Goal: Task Accomplishment & Management: Use online tool/utility

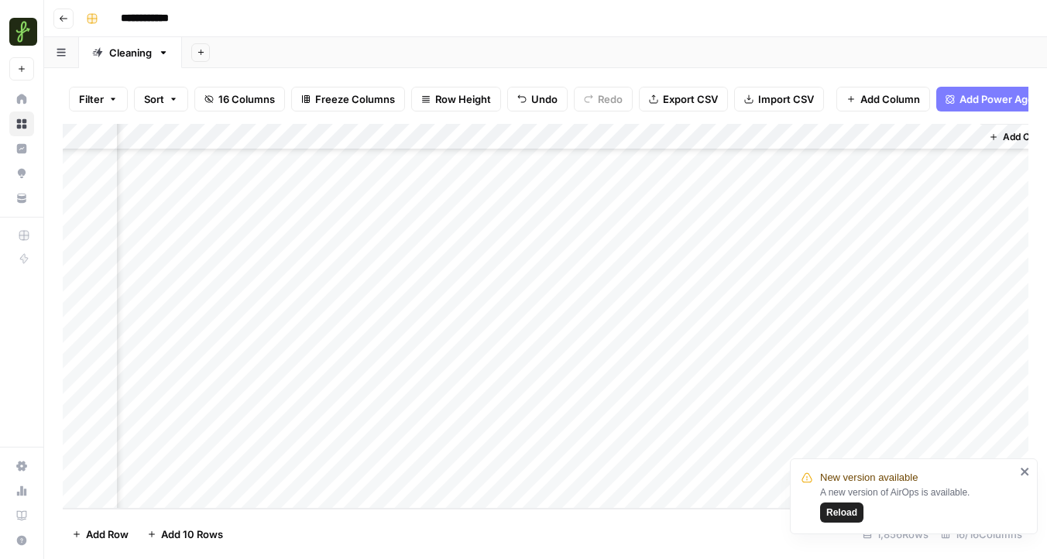
scroll to position [48516, 1714]
click at [828, 513] on span "Reload" at bounding box center [841, 512] width 31 height 14
click at [255, 500] on div "Add Column" at bounding box center [545, 316] width 965 height 385
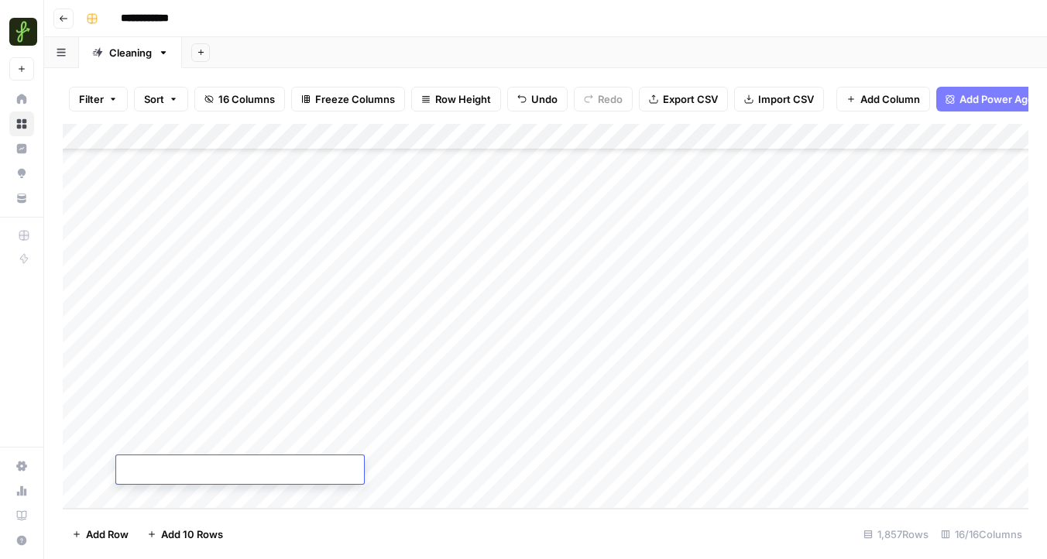
type textarea "*"
type textarea "********"
click at [391, 464] on div "Add Column" at bounding box center [545, 316] width 965 height 385
click at [591, 465] on div "Add Column" at bounding box center [545, 316] width 965 height 385
type input "5"
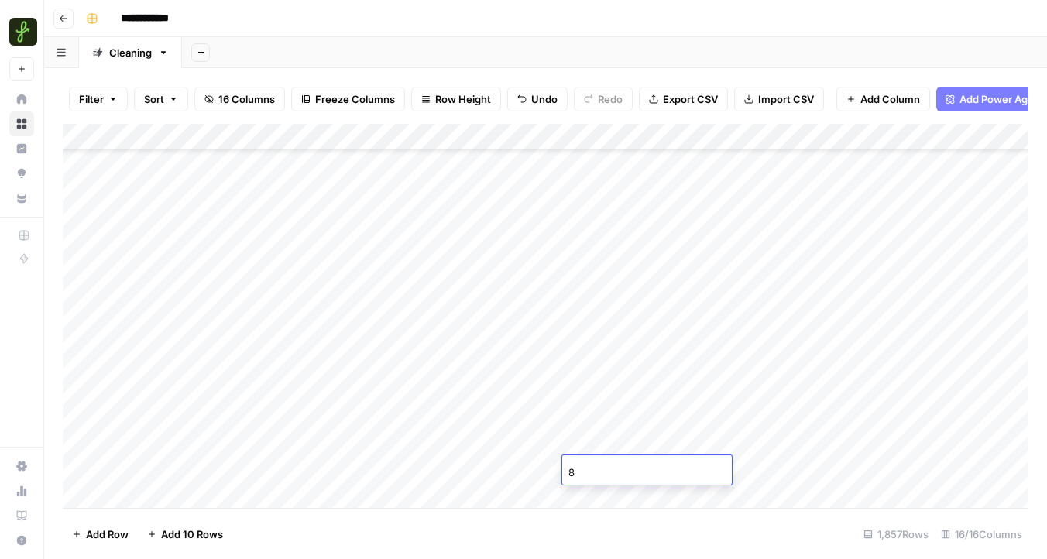
type input "87"
click at [780, 493] on div "Add Column" at bounding box center [545, 316] width 965 height 385
click at [774, 442] on div "Add Column" at bounding box center [545, 316] width 965 height 385
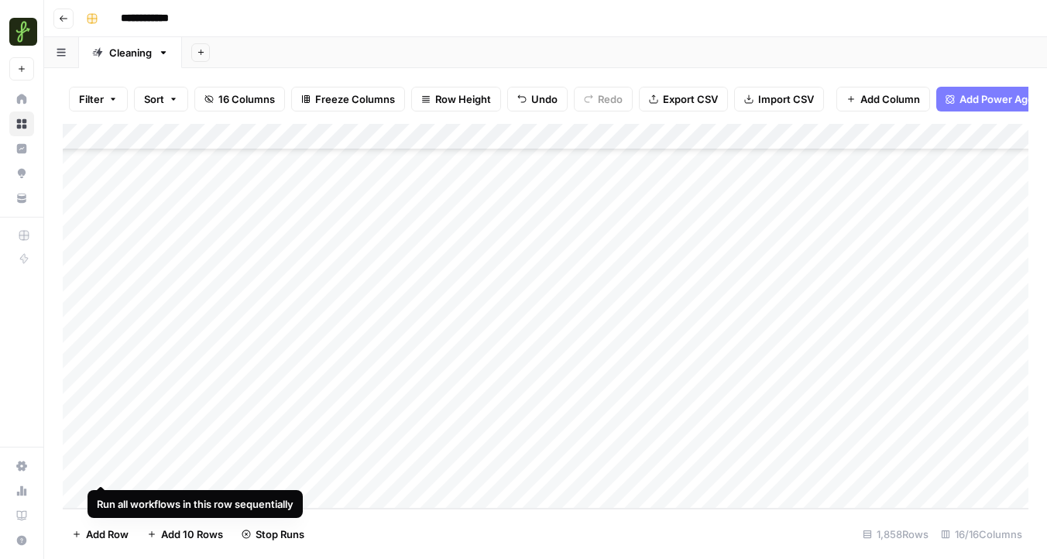
click at [101, 467] on div "Add Column" at bounding box center [545, 316] width 965 height 385
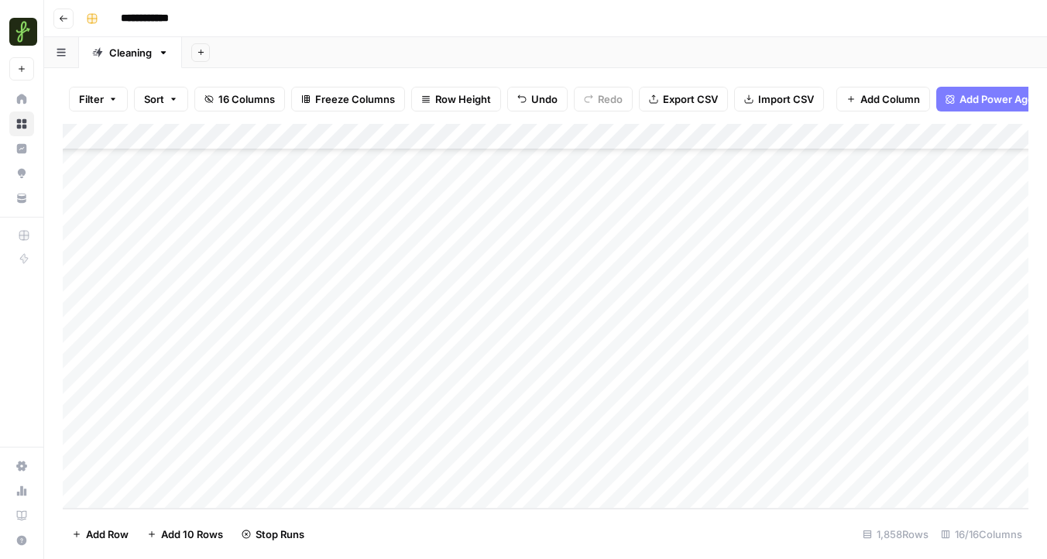
click at [77, 470] on div "Add Column" at bounding box center [545, 316] width 965 height 385
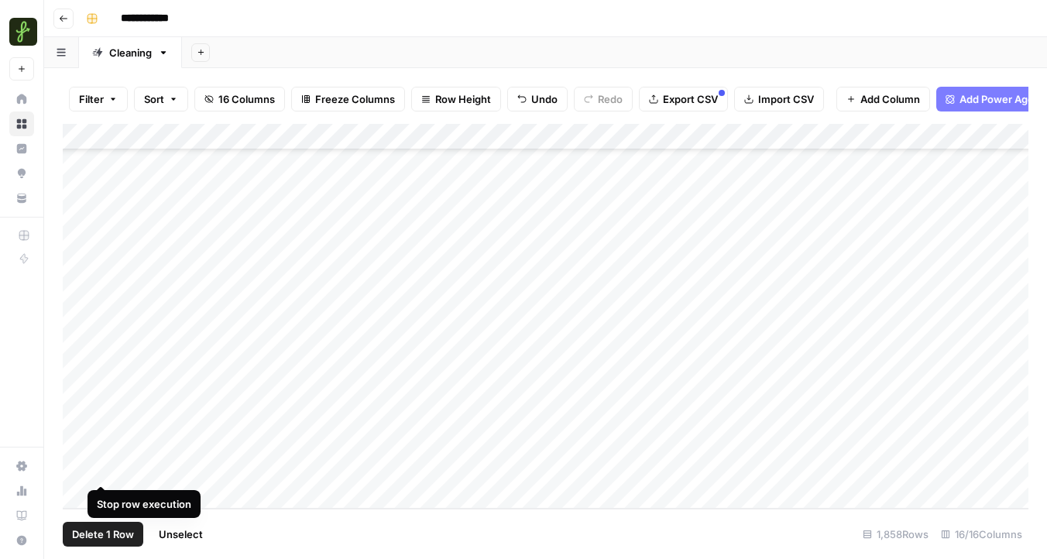
click at [101, 469] on div "Add Column" at bounding box center [545, 316] width 965 height 385
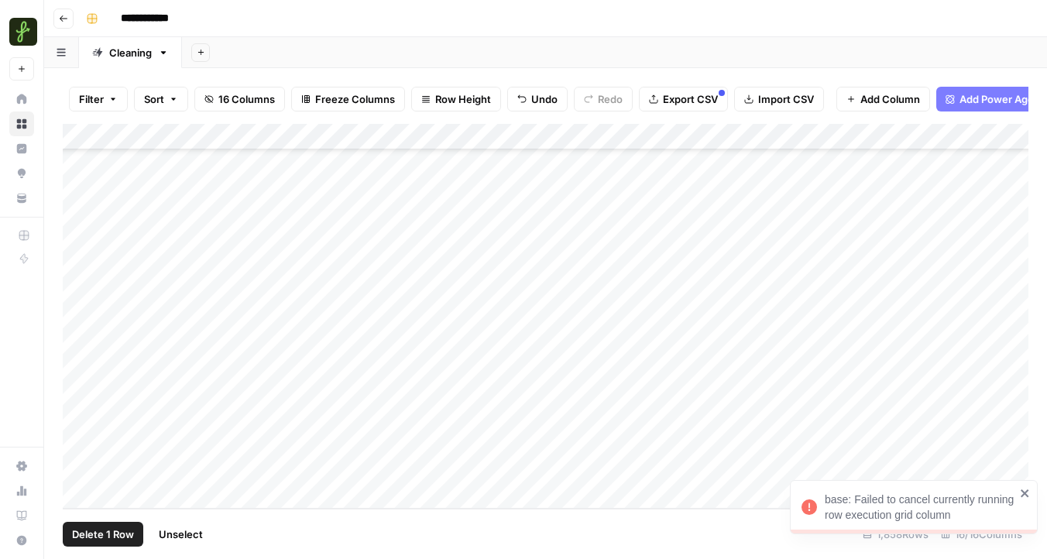
click at [111, 542] on button "Delete 1 Row" at bounding box center [103, 534] width 81 height 25
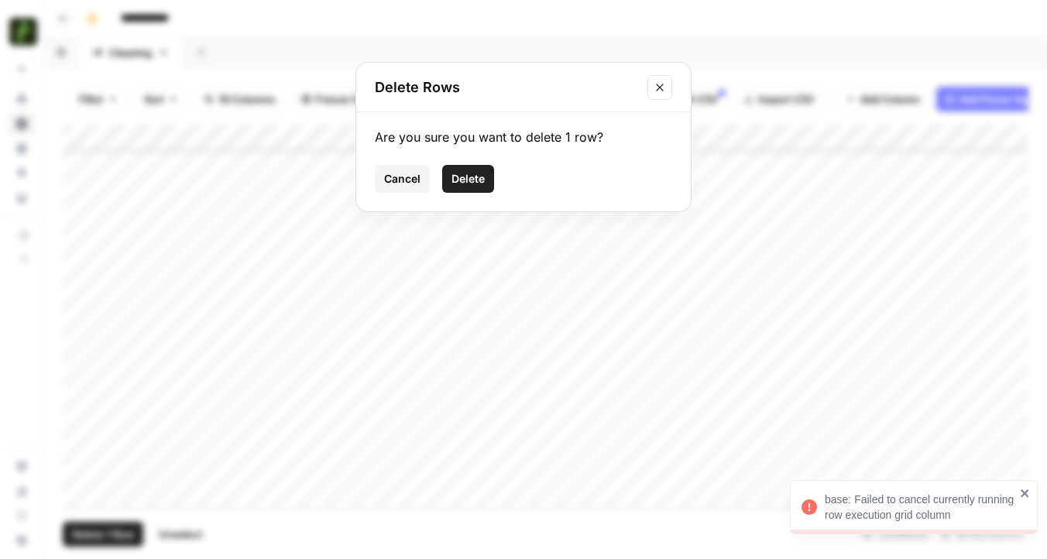
click at [469, 178] on span "Delete" at bounding box center [467, 178] width 33 height 15
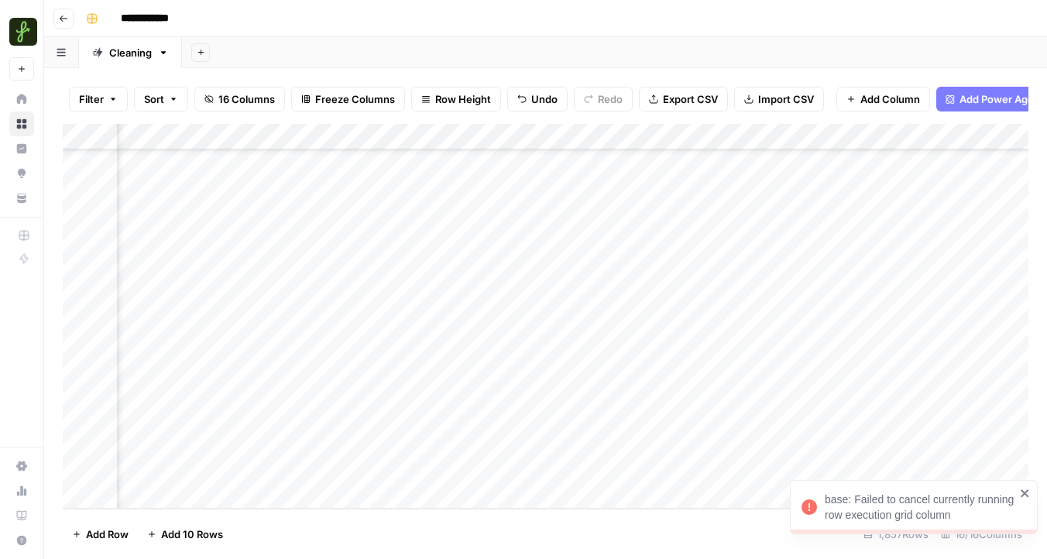
scroll to position [48542, 379]
click at [630, 468] on div "Add Column" at bounding box center [545, 316] width 965 height 385
click at [713, 465] on div "Add Column" at bounding box center [545, 316] width 965 height 385
click at [602, 470] on div "Add Column" at bounding box center [545, 316] width 965 height 385
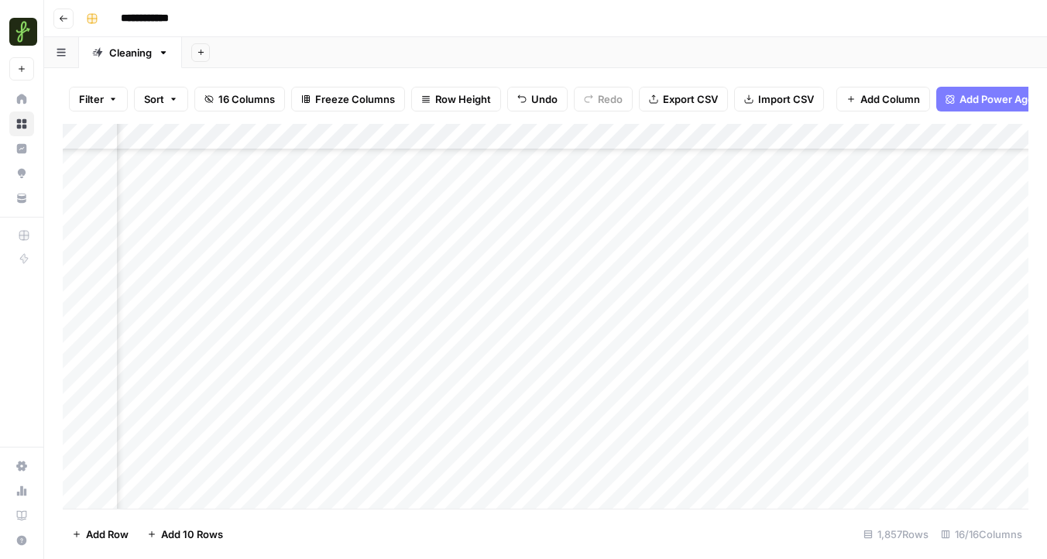
click at [591, 465] on div "Add Column" at bounding box center [545, 316] width 965 height 385
click at [591, 471] on textarea "**********" at bounding box center [665, 472] width 248 height 22
type textarea "**********"
click at [781, 499] on div "Add Column" at bounding box center [545, 316] width 965 height 385
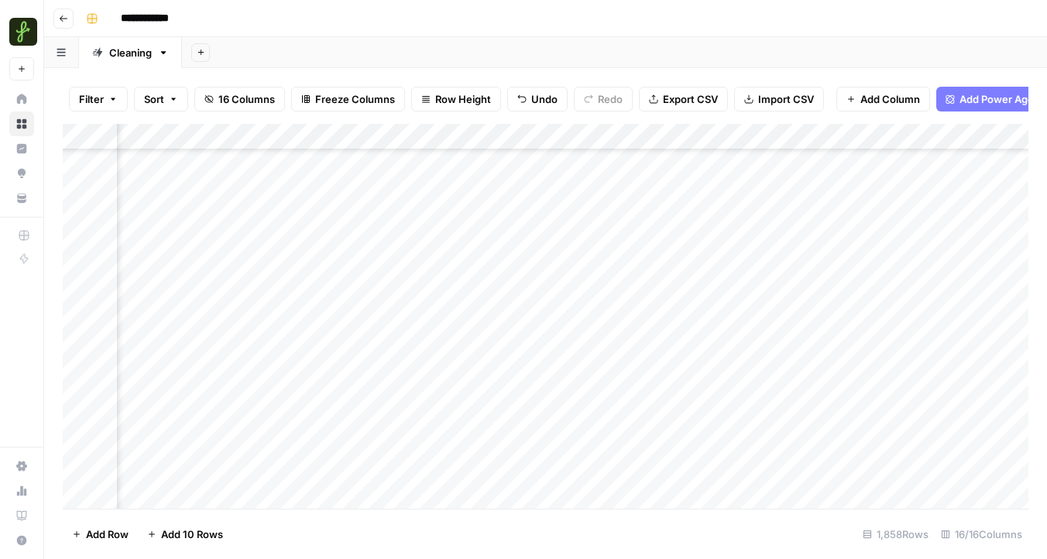
click at [757, 468] on div "Add Column" at bounding box center [545, 316] width 965 height 385
click at [899, 438] on div "Add Column" at bounding box center [545, 316] width 965 height 385
click at [974, 438] on div "Add Column" at bounding box center [545, 316] width 965 height 385
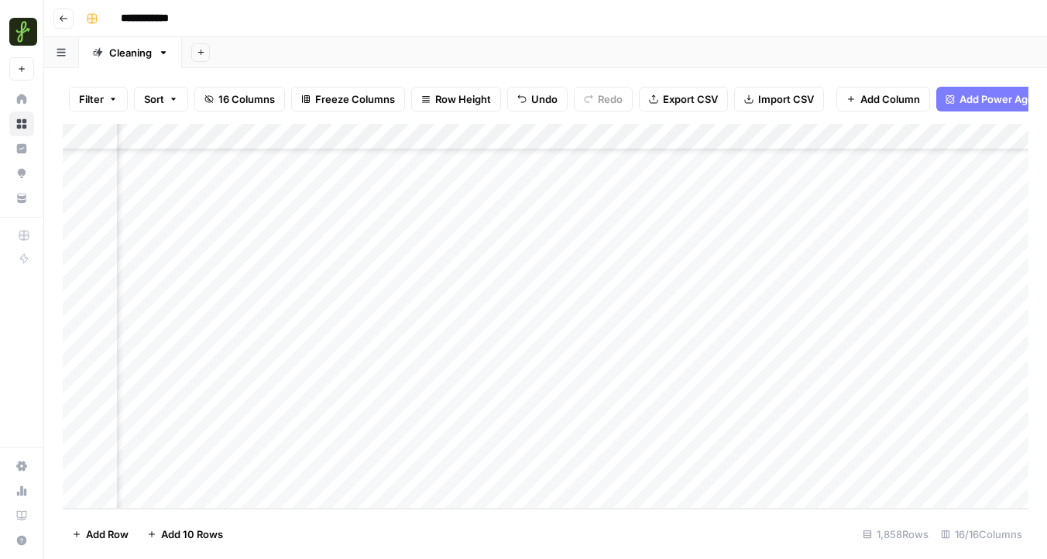
click at [879, 444] on div "Add Column" at bounding box center [545, 316] width 965 height 385
click at [714, 444] on div "Add Column" at bounding box center [545, 316] width 965 height 385
click at [214, 464] on div "Add Column" at bounding box center [545, 316] width 965 height 385
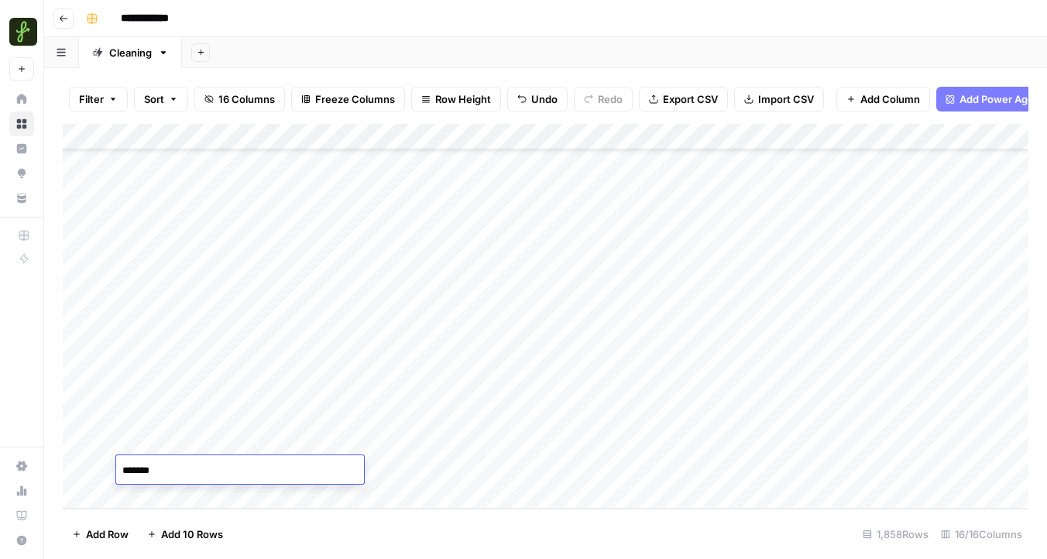
type textarea "********"
click at [416, 468] on div "Add Column" at bounding box center [545, 316] width 965 height 385
click at [794, 466] on div "Add Column" at bounding box center [545, 316] width 965 height 385
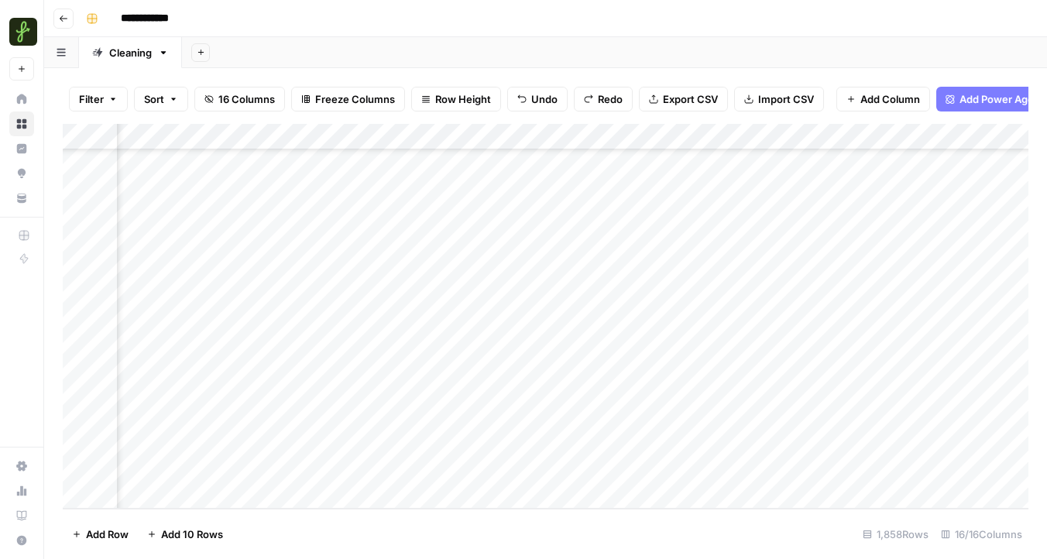
click at [828, 470] on div "Add Column" at bounding box center [545, 316] width 965 height 385
click at [553, 474] on div "Add Column" at bounding box center [545, 316] width 965 height 385
type textarea "*"
click at [248, 464] on div "Add Column" at bounding box center [545, 316] width 965 height 385
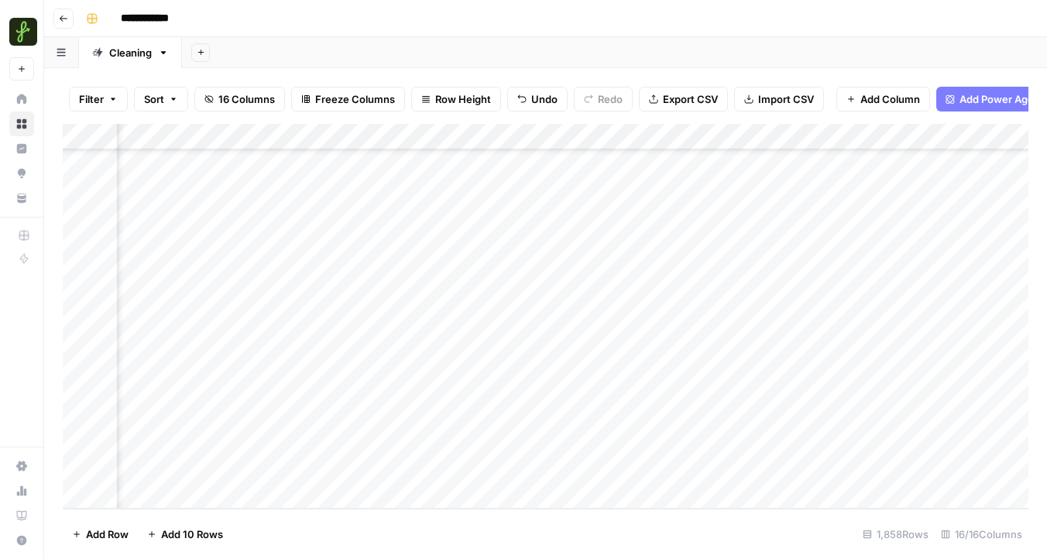
click at [171, 472] on div "Add Column" at bounding box center [545, 316] width 965 height 385
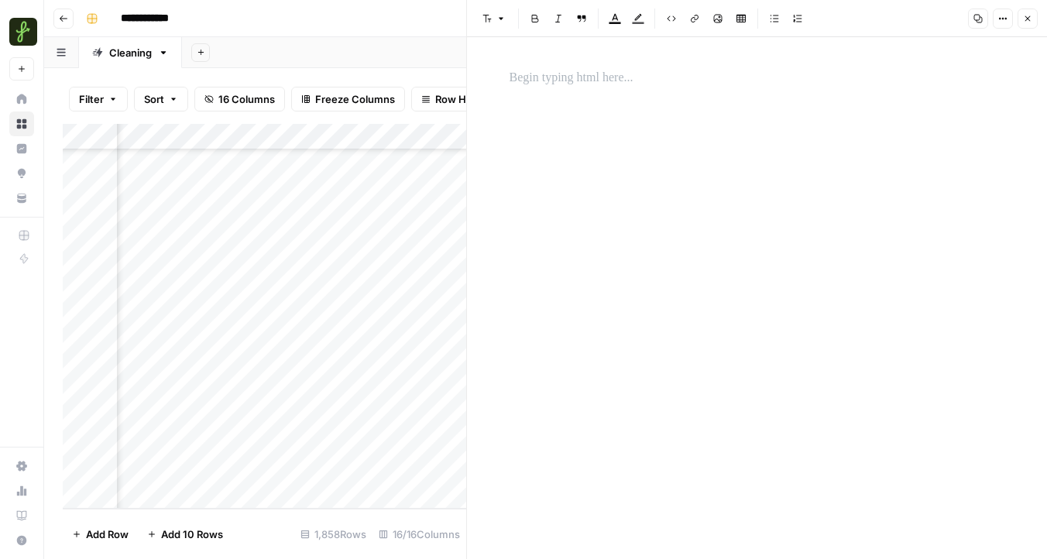
click at [139, 471] on div "Add Column" at bounding box center [264, 316] width 403 height 385
click at [1023, 19] on icon "button" at bounding box center [1027, 18] width 9 height 9
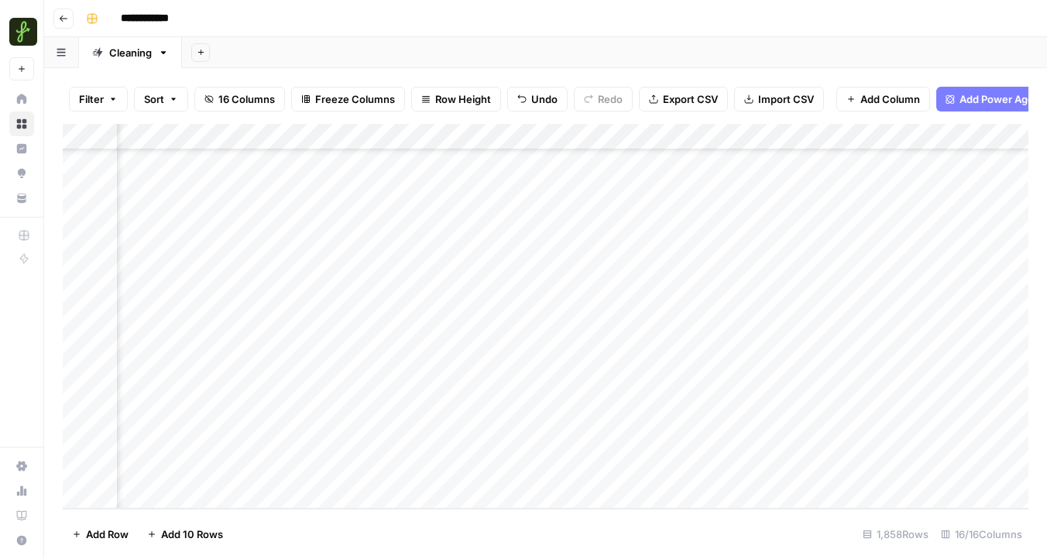
click at [255, 471] on div "Add Column" at bounding box center [545, 316] width 965 height 385
type input "99"
click at [400, 468] on div "Add Column" at bounding box center [545, 316] width 965 height 385
click at [744, 474] on div "Add Column" at bounding box center [545, 316] width 965 height 385
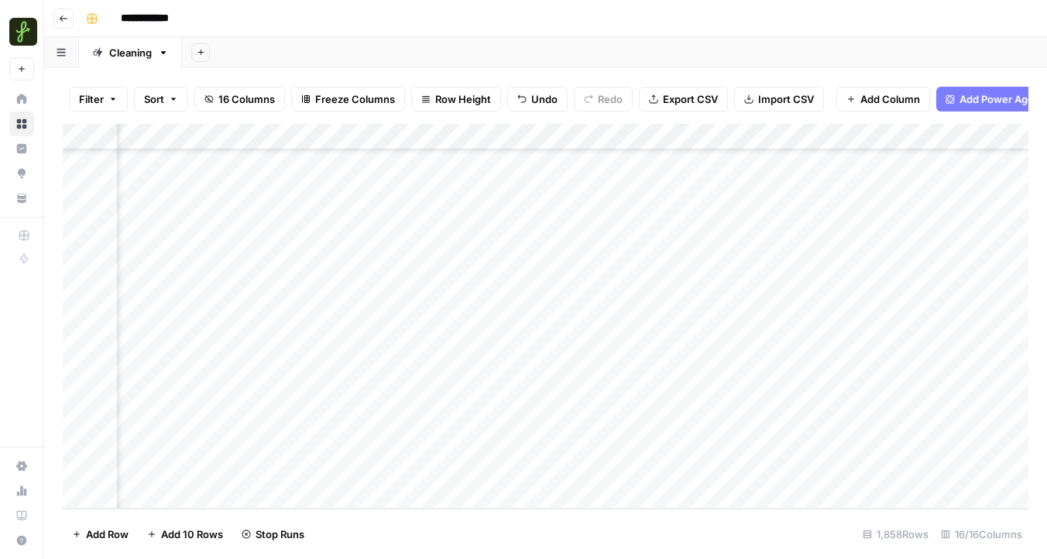
click at [744, 472] on div "Add Column" at bounding box center [545, 316] width 965 height 385
type textarea "**********"
click at [477, 471] on div "Add Column" at bounding box center [545, 316] width 965 height 385
click at [546, 470] on div "Add Column" at bounding box center [545, 316] width 965 height 385
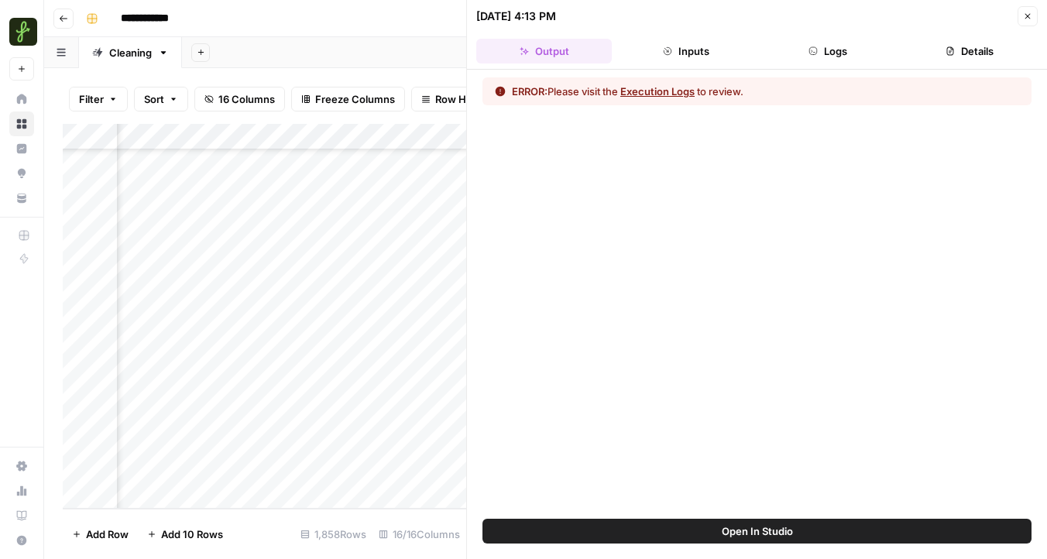
click at [852, 40] on button "Logs" at bounding box center [827, 51] width 135 height 25
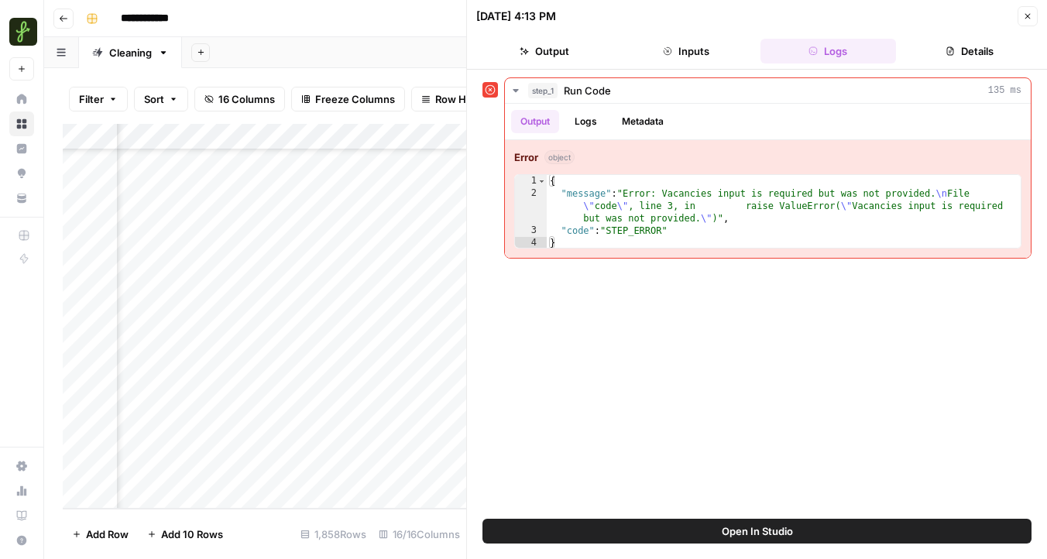
click at [1027, 19] on icon "button" at bounding box center [1027, 16] width 9 height 9
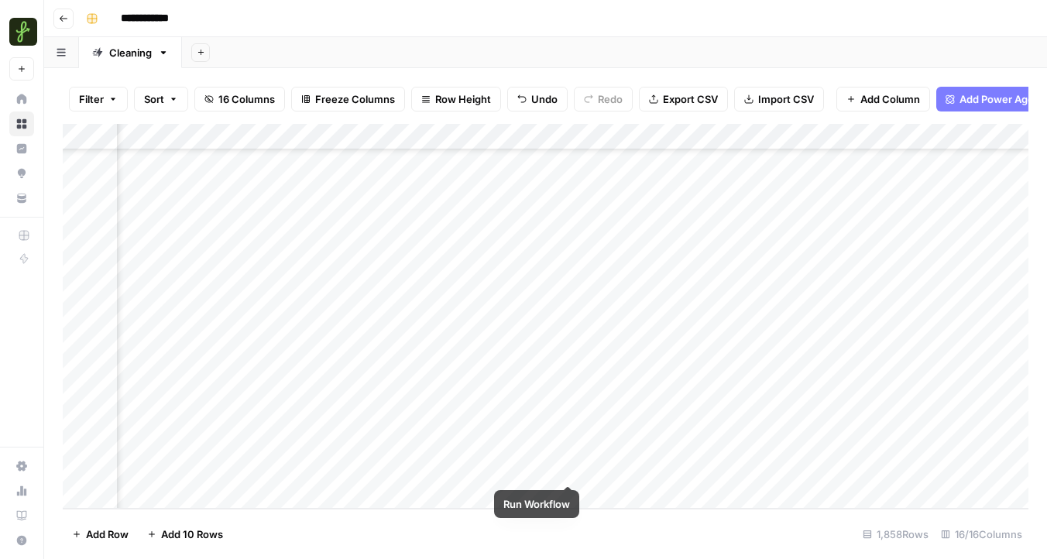
click at [564, 468] on div "Add Column" at bounding box center [545, 316] width 965 height 385
click at [626, 471] on div "Add Column" at bounding box center [545, 316] width 965 height 385
click at [682, 468] on div "Add Column" at bounding box center [545, 316] width 965 height 385
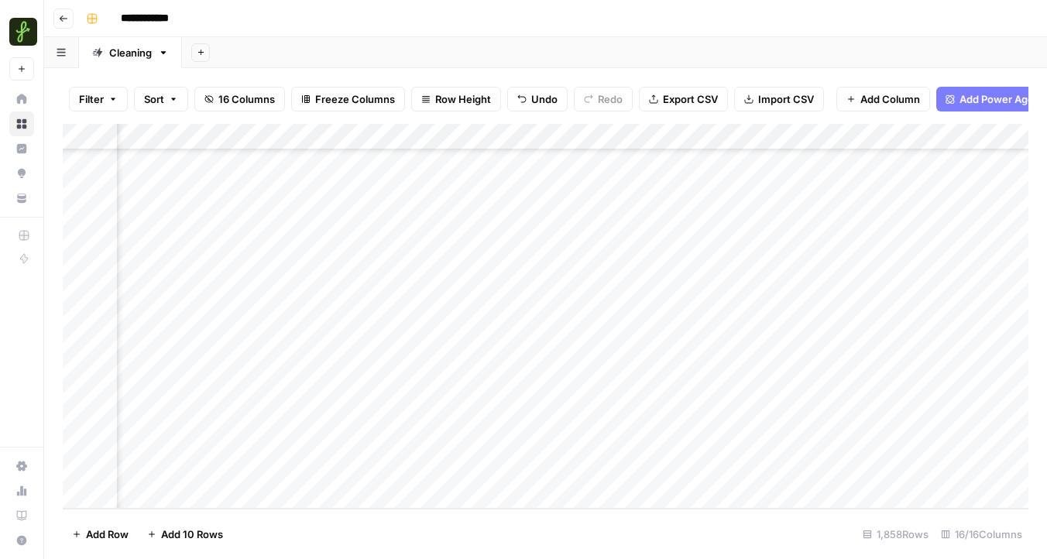
scroll to position [48568, 816]
click at [756, 468] on div "Add Column" at bounding box center [545, 316] width 965 height 385
click at [806, 470] on div "Add Column" at bounding box center [545, 316] width 965 height 385
click at [718, 470] on div "Add Column" at bounding box center [545, 316] width 965 height 385
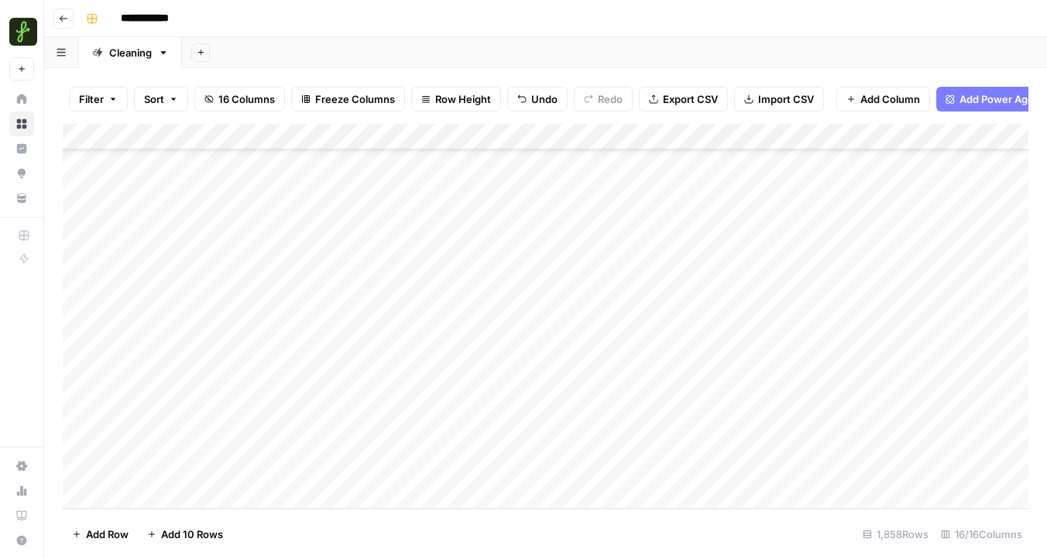
scroll to position [48568, 0]
click at [389, 488] on div "Add Column" at bounding box center [545, 316] width 965 height 385
click at [374, 461] on div "Add Column" at bounding box center [545, 316] width 965 height 385
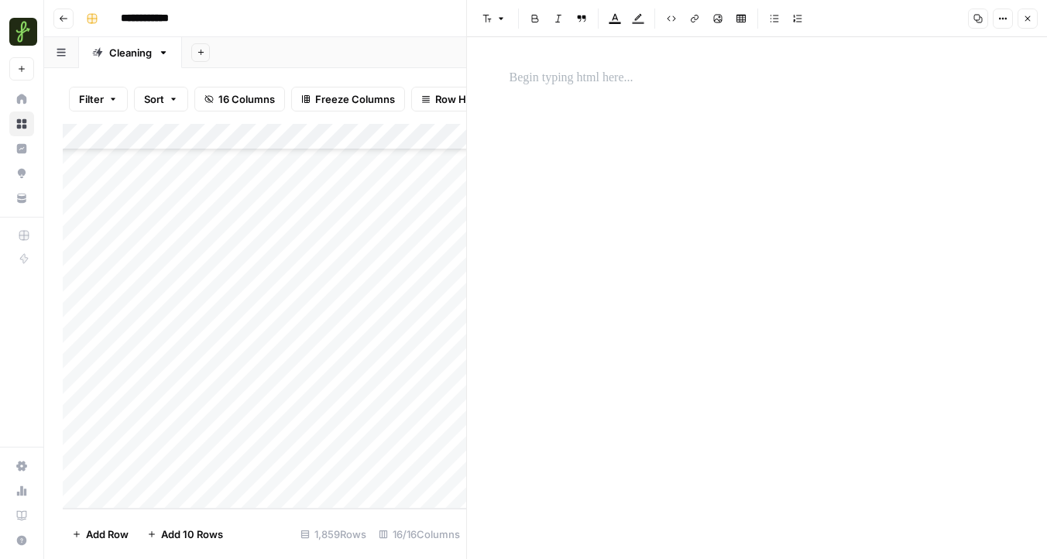
click at [1030, 25] on button "Close" at bounding box center [1027, 19] width 20 height 20
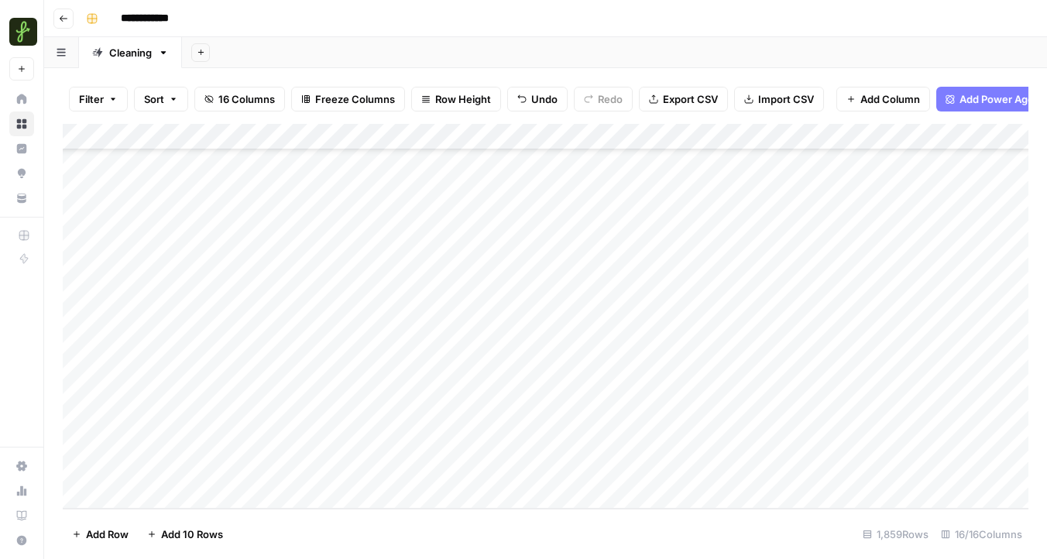
click at [221, 463] on div "Add Column" at bounding box center [545, 316] width 965 height 385
type textarea "********"
click at [601, 470] on div "Add Column" at bounding box center [545, 316] width 965 height 385
click at [776, 465] on div "Add Column" at bounding box center [545, 316] width 965 height 385
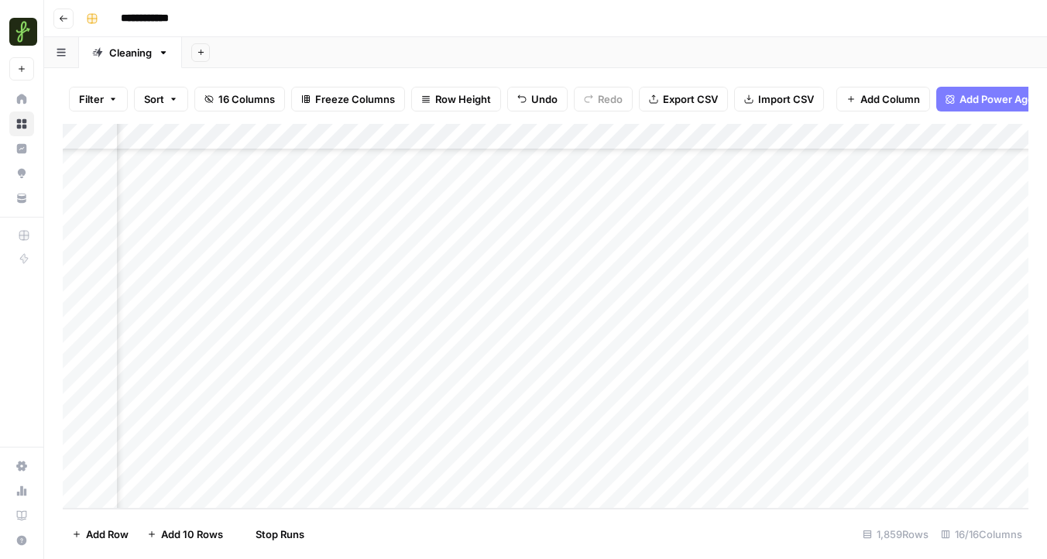
click at [303, 470] on div "Add Column" at bounding box center [545, 316] width 965 height 385
click at [710, 443] on div "Add Column" at bounding box center [545, 316] width 965 height 385
click at [644, 464] on div "Add Column" at bounding box center [545, 316] width 965 height 385
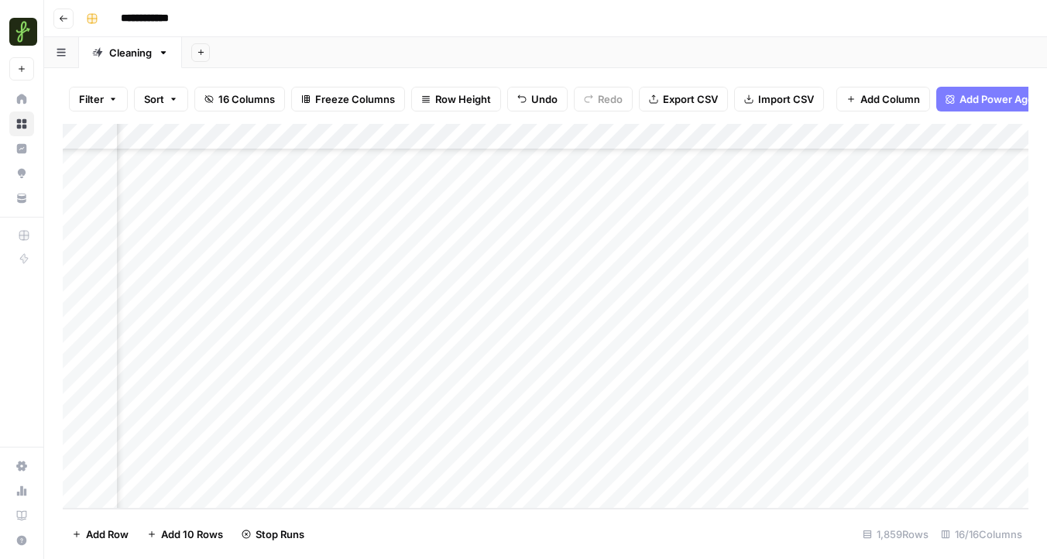
scroll to position [48595, 743]
click at [553, 467] on div "Add Column" at bounding box center [545, 316] width 965 height 385
click at [553, 467] on textarea "**********" at bounding box center [574, 471] width 248 height 22
click at [732, 484] on div "Add Column" at bounding box center [545, 316] width 965 height 385
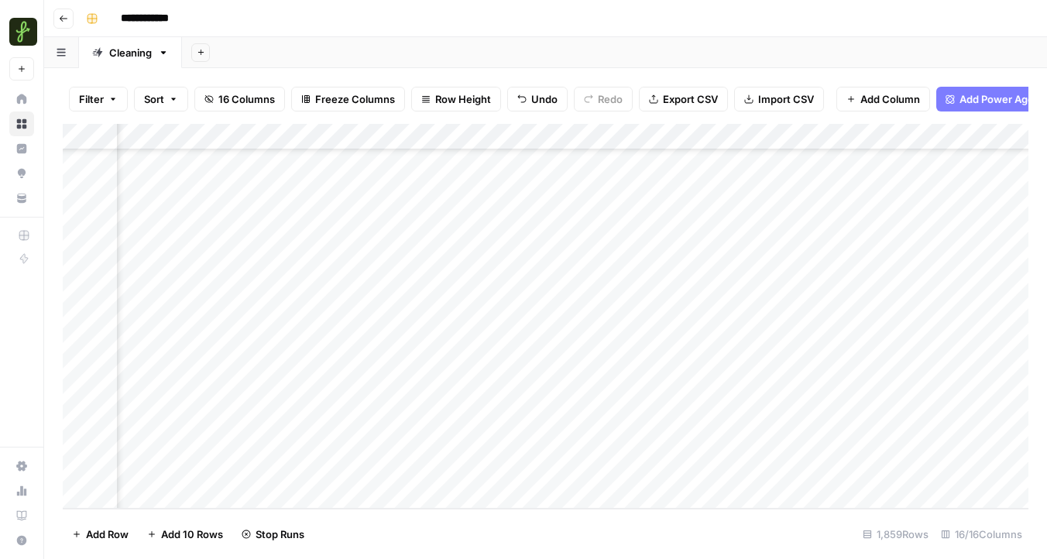
scroll to position [48621, 743]
click at [665, 443] on div "Add Column" at bounding box center [545, 316] width 965 height 385
click at [379, 448] on div "Add Column" at bounding box center [545, 316] width 965 height 385
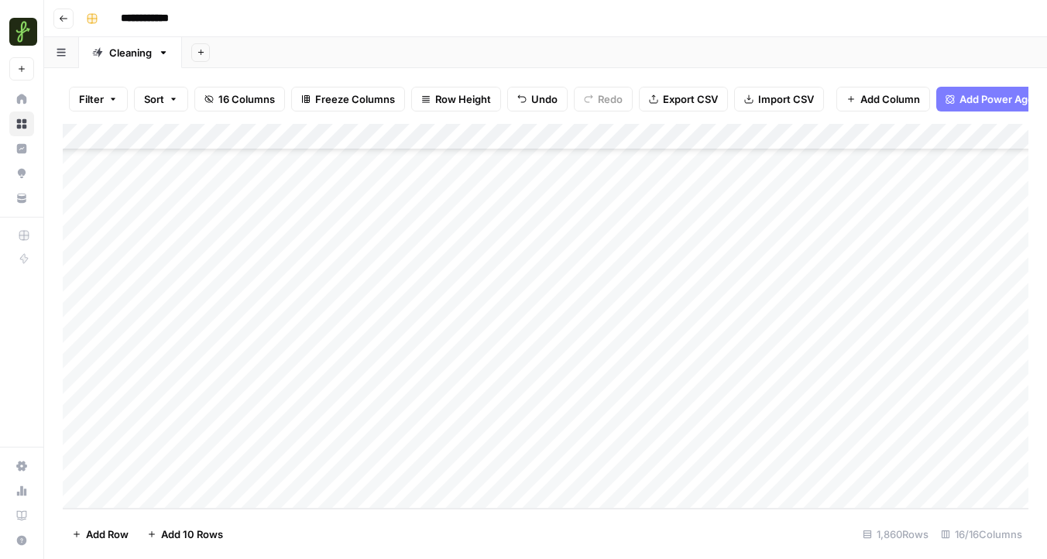
click at [225, 471] on div "Add Column" at bounding box center [545, 316] width 965 height 385
type textarea "********"
click at [471, 469] on div "Add Column" at bounding box center [545, 316] width 965 height 385
click at [592, 466] on div "Add Column" at bounding box center [545, 316] width 965 height 385
click at [913, 495] on div "Add Column" at bounding box center [545, 316] width 965 height 385
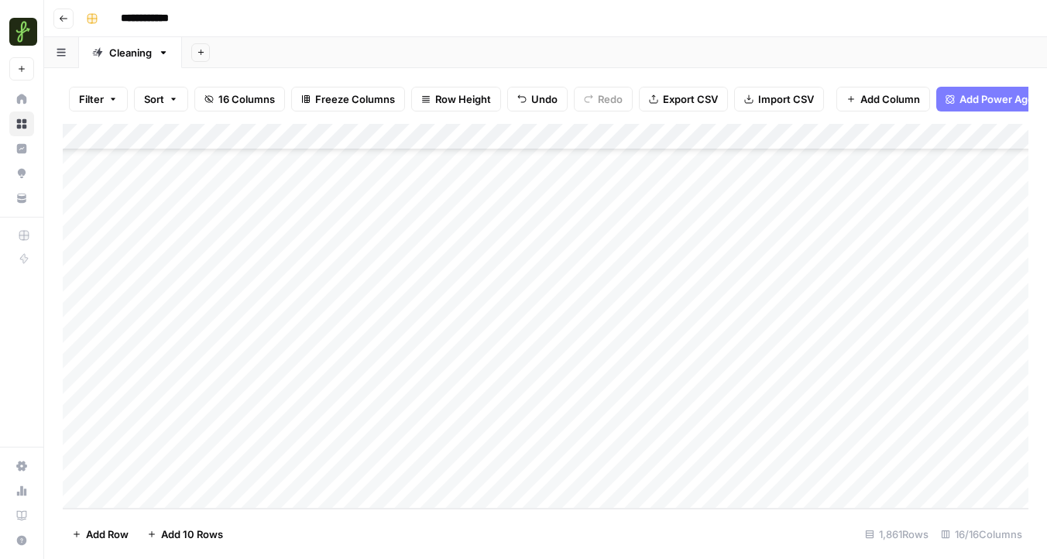
click at [636, 485] on div "Add Column" at bounding box center [545, 316] width 965 height 385
click at [776, 415] on div "Add Column" at bounding box center [545, 316] width 965 height 385
click at [842, 416] on div "Add Column" at bounding box center [545, 316] width 965 height 385
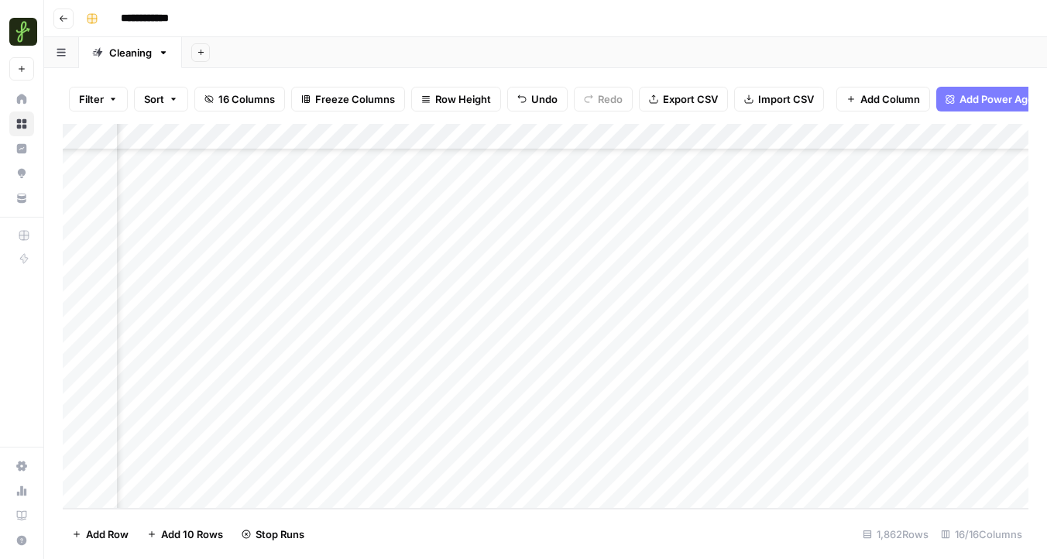
scroll to position [48674, 1566]
click at [865, 389] on div "Add Column" at bounding box center [545, 316] width 965 height 385
click at [236, 448] on div "Add Column" at bounding box center [545, 316] width 965 height 385
type textarea "********"
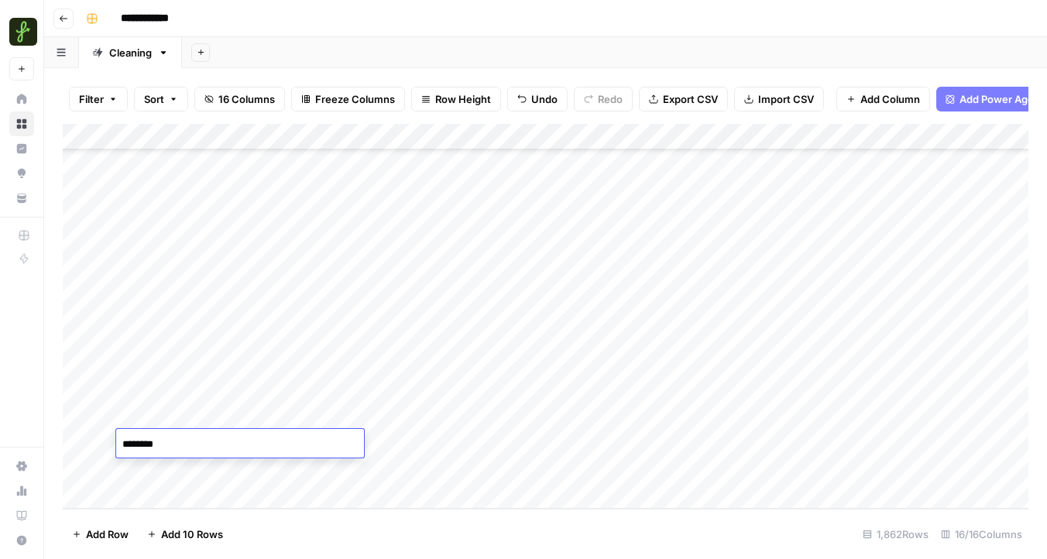
click at [422, 444] on div "Add Column" at bounding box center [545, 316] width 965 height 385
click at [591, 449] on div "Add Column" at bounding box center [545, 316] width 965 height 385
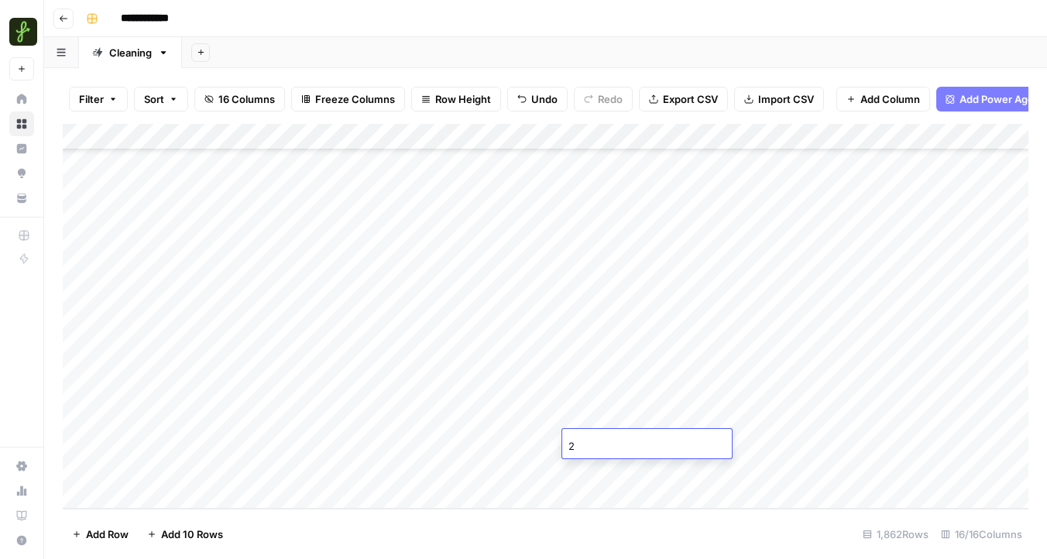
type input "22"
click at [453, 449] on div "Add Column" at bounding box center [545, 316] width 965 height 385
click at [754, 469] on div "Add Column" at bounding box center [545, 316] width 965 height 385
click at [636, 442] on div "Add Column" at bounding box center [545, 316] width 965 height 385
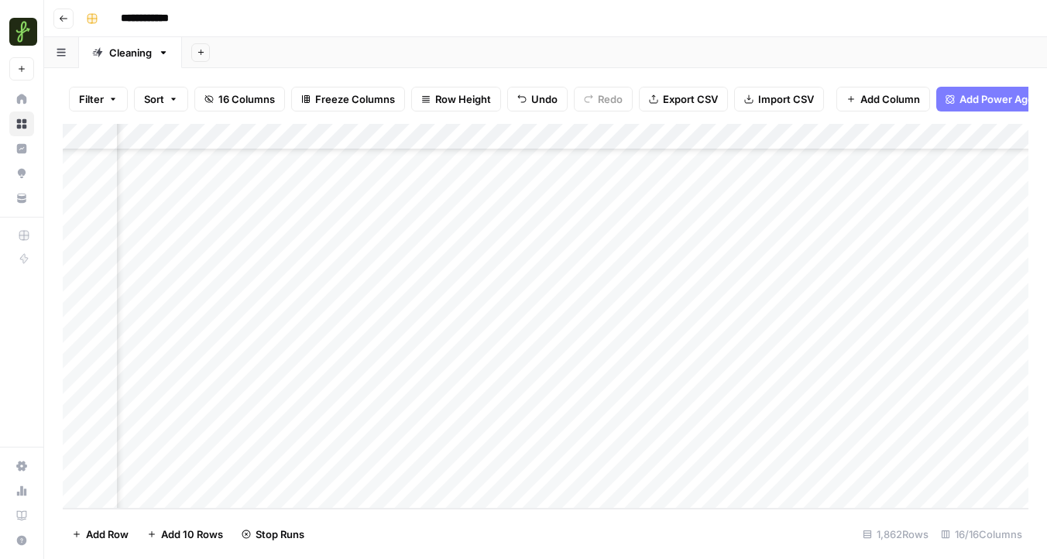
scroll to position [48674, 465]
click at [627, 444] on div "Add Column" at bounding box center [545, 316] width 965 height 385
click at [551, 417] on div "Add Column" at bounding box center [545, 316] width 965 height 385
click at [550, 416] on div "Add Column" at bounding box center [545, 316] width 965 height 385
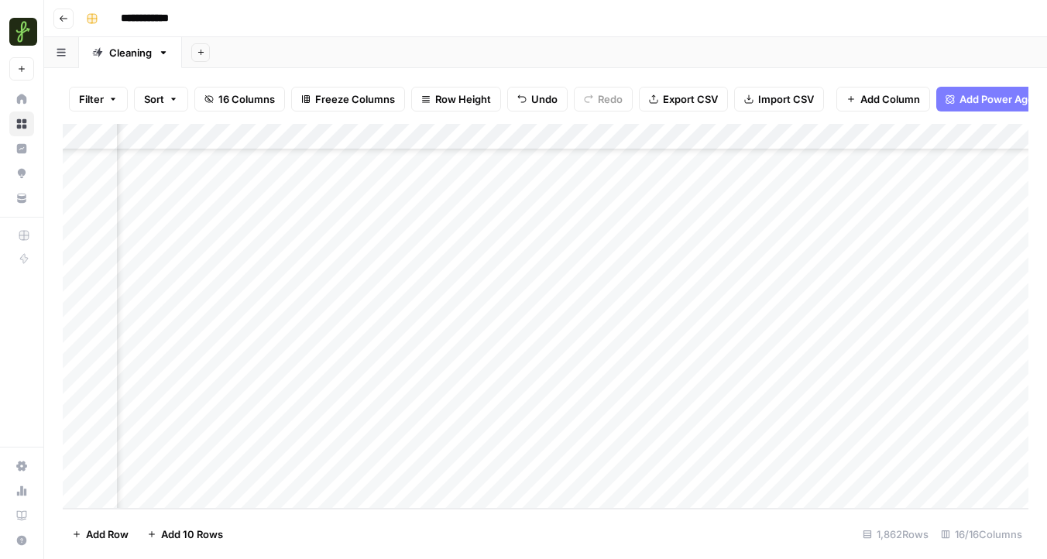
scroll to position [48674, 1059]
click at [660, 415] on div "Add Column" at bounding box center [545, 316] width 965 height 385
click at [353, 443] on div "Add Column" at bounding box center [545, 316] width 965 height 385
click at [224, 472] on div "Add Column" at bounding box center [545, 316] width 965 height 385
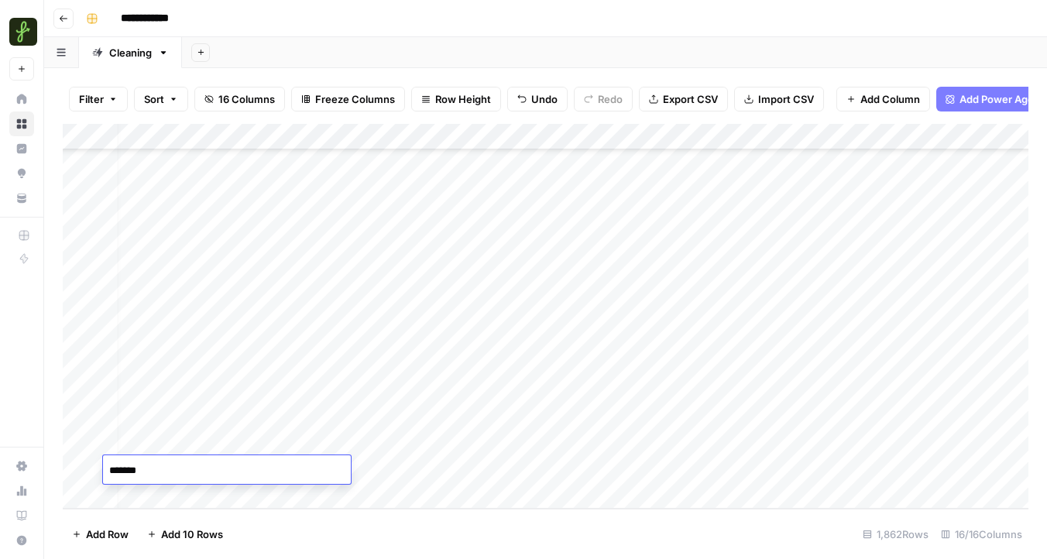
type textarea "********"
click at [377, 471] on div "Add Column" at bounding box center [545, 316] width 965 height 385
click at [596, 478] on div "Add Column" at bounding box center [545, 316] width 965 height 385
type input "40"
click at [913, 469] on div "Add Column" at bounding box center [545, 316] width 965 height 385
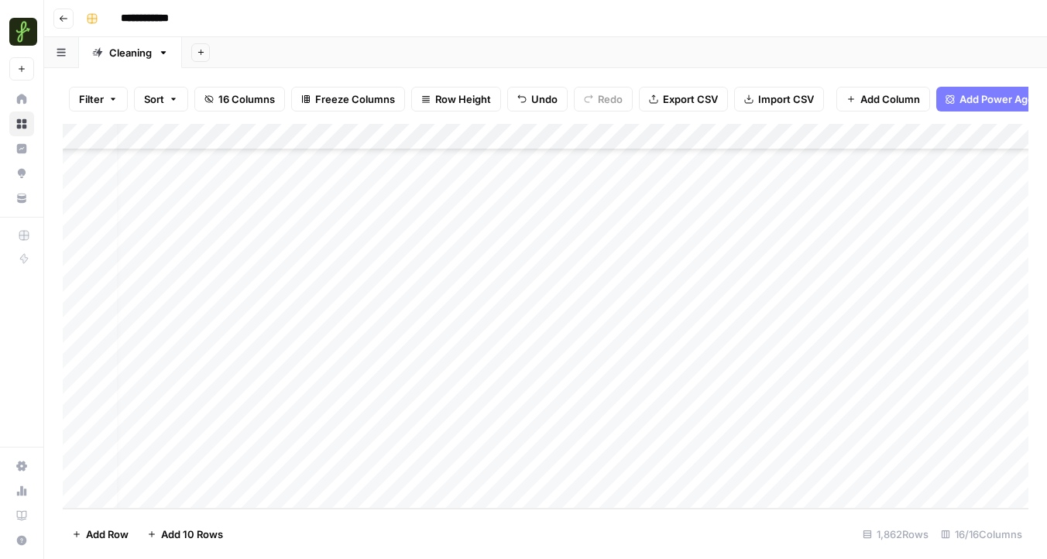
click at [767, 471] on div "Add Column" at bounding box center [545, 316] width 965 height 385
click at [860, 470] on div "Add Column" at bounding box center [545, 316] width 965 height 385
click at [675, 441] on div "Add Column" at bounding box center [545, 316] width 965 height 385
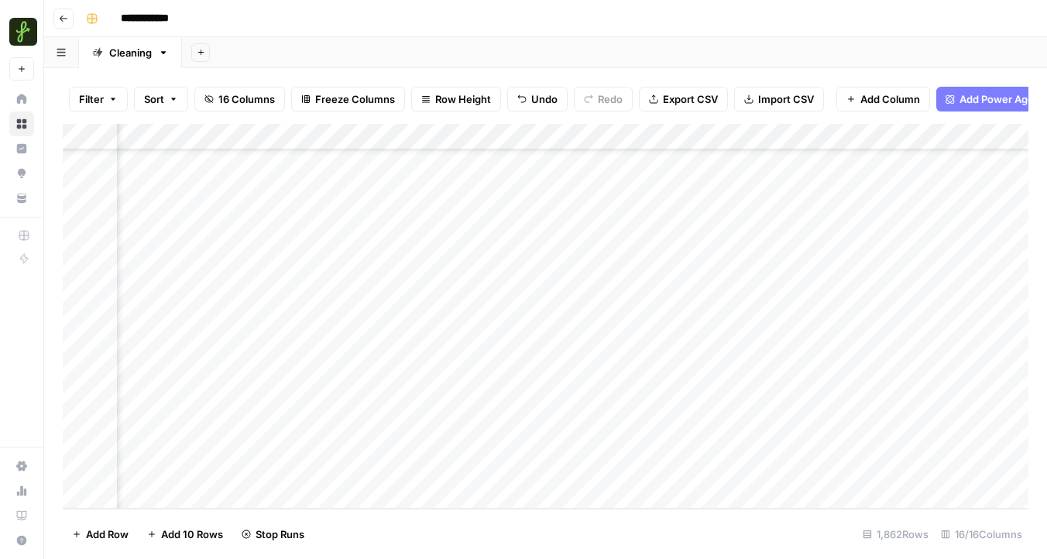
scroll to position [48674, 1643]
click at [795, 416] on div "Add Column" at bounding box center [545, 316] width 965 height 385
click at [671, 468] on div "Add Column" at bounding box center [545, 316] width 965 height 385
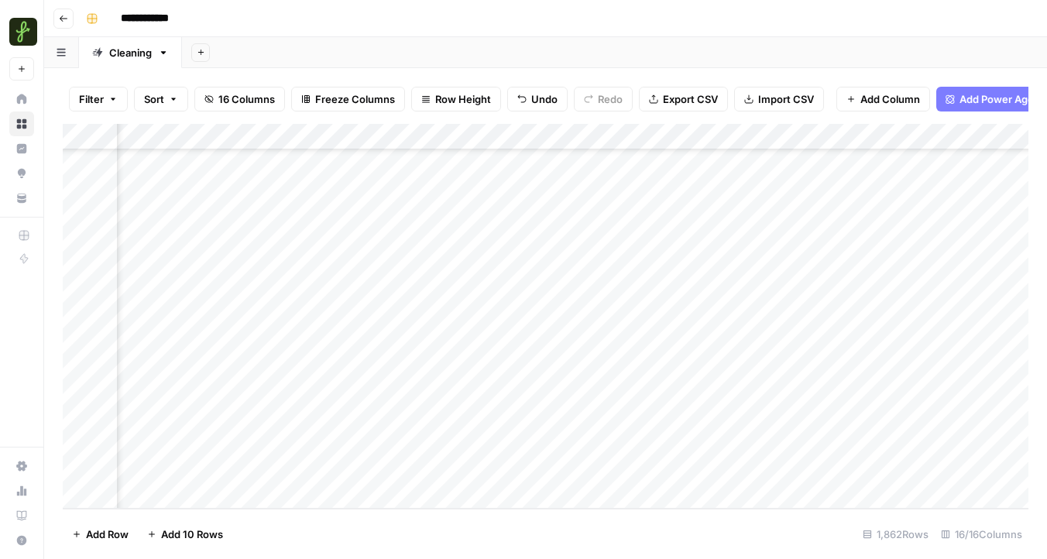
click at [708, 464] on div "Add Column" at bounding box center [545, 316] width 965 height 385
click at [721, 442] on div "Add Column" at bounding box center [545, 316] width 965 height 385
click at [544, 469] on div "Add Column" at bounding box center [545, 316] width 965 height 385
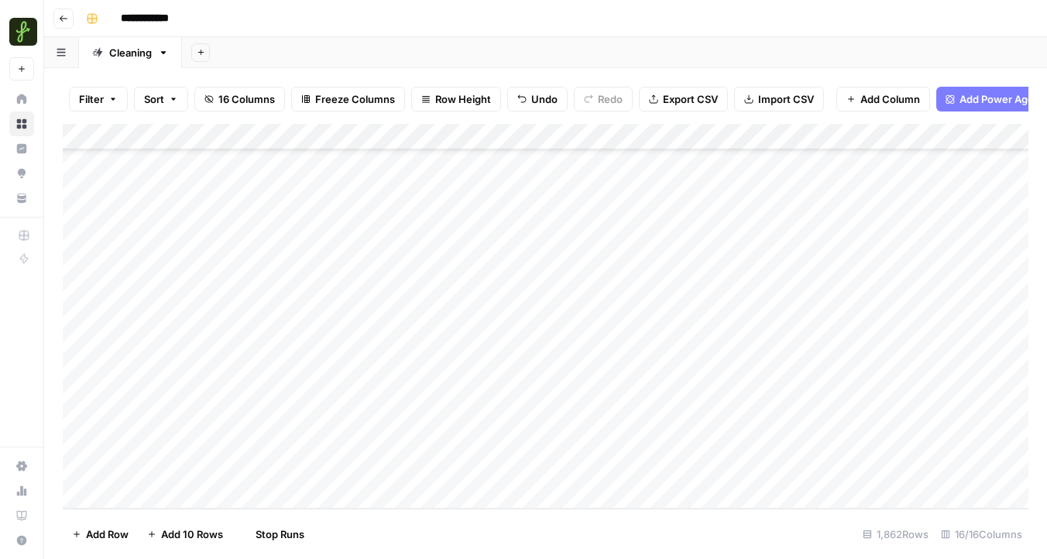
scroll to position [48674, 0]
click at [241, 492] on div "Add Column" at bounding box center [545, 316] width 965 height 385
click at [411, 470] on div "Add Column" at bounding box center [545, 316] width 965 height 385
click at [276, 467] on div "Add Column" at bounding box center [545, 316] width 965 height 385
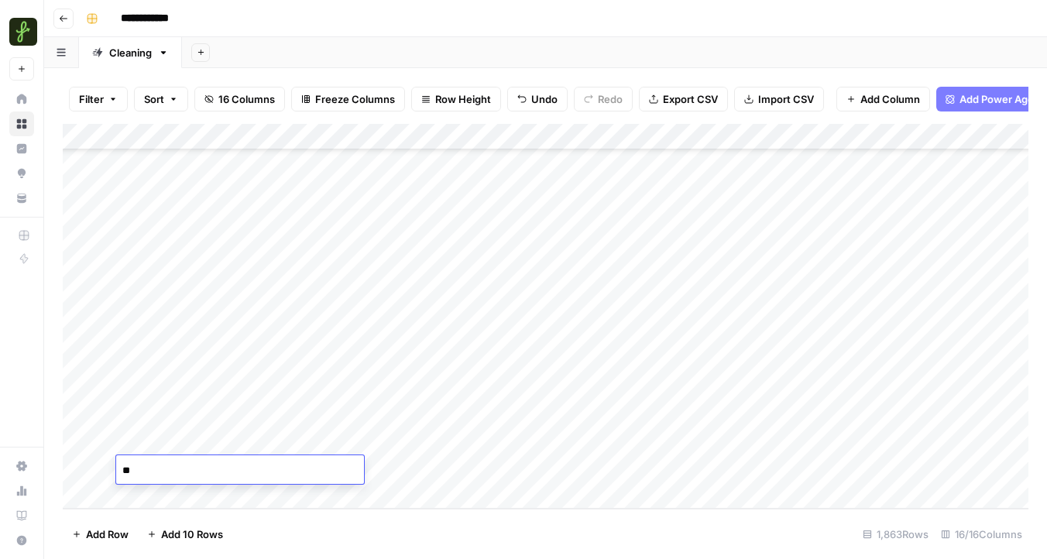
type textarea "*"
type textarea "********"
click at [617, 470] on div "Add Column" at bounding box center [545, 316] width 965 height 385
click at [903, 472] on div "Add Column" at bounding box center [545, 316] width 965 height 385
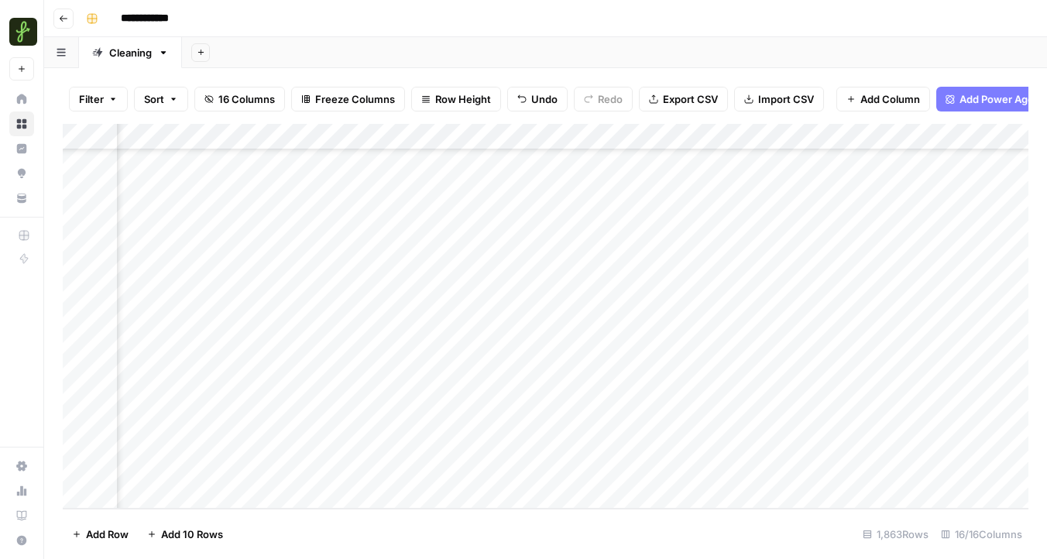
click at [816, 469] on div "Add Column" at bounding box center [545, 316] width 965 height 385
click at [502, 471] on div "Add Column" at bounding box center [545, 316] width 965 height 385
click at [723, 442] on div "Add Column" at bounding box center [545, 316] width 965 height 385
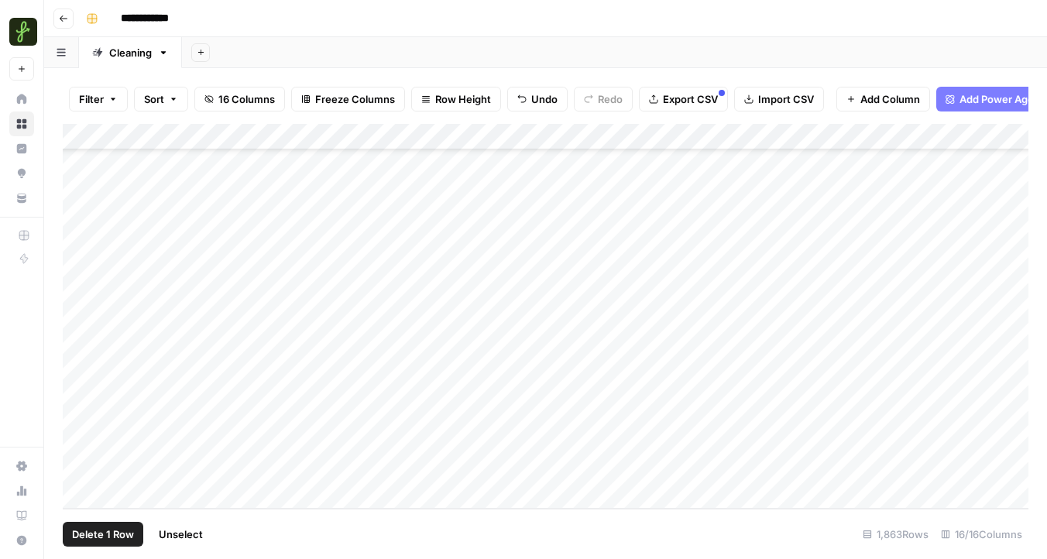
click at [77, 365] on div "Add Column" at bounding box center [545, 316] width 965 height 385
click at [112, 532] on span "Delete 1 Row" at bounding box center [103, 533] width 62 height 15
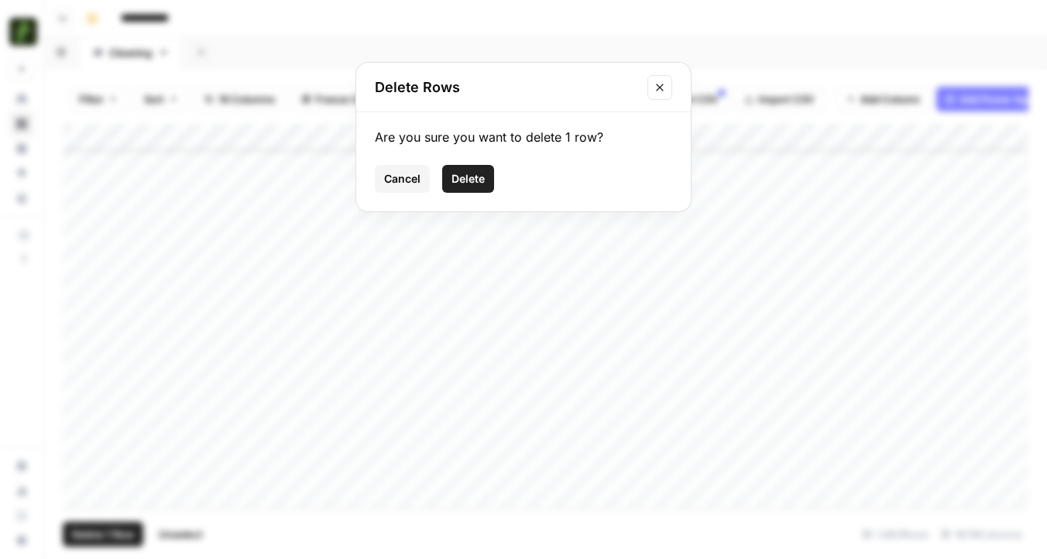
click at [471, 173] on span "Delete" at bounding box center [467, 178] width 33 height 15
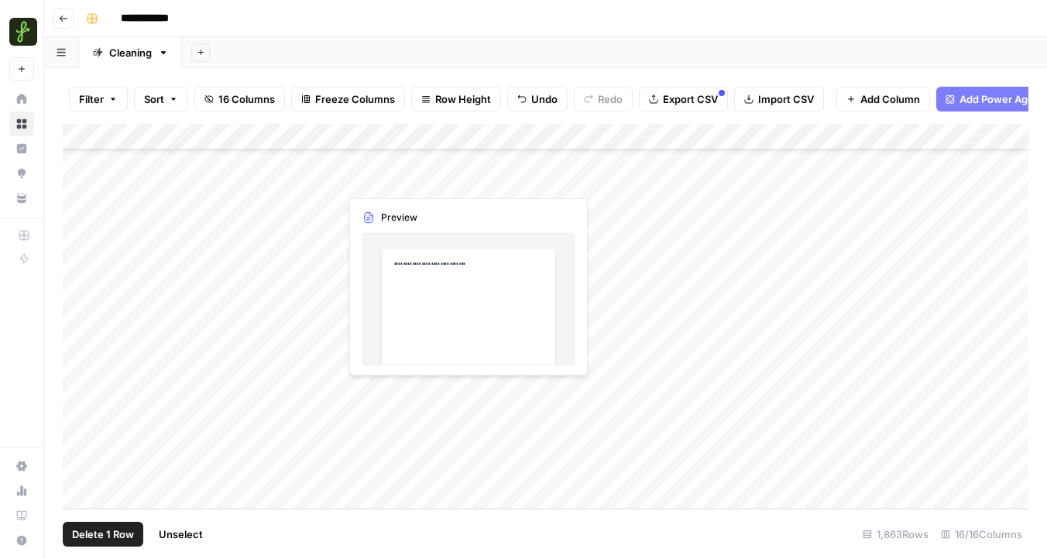
scroll to position [48674, 0]
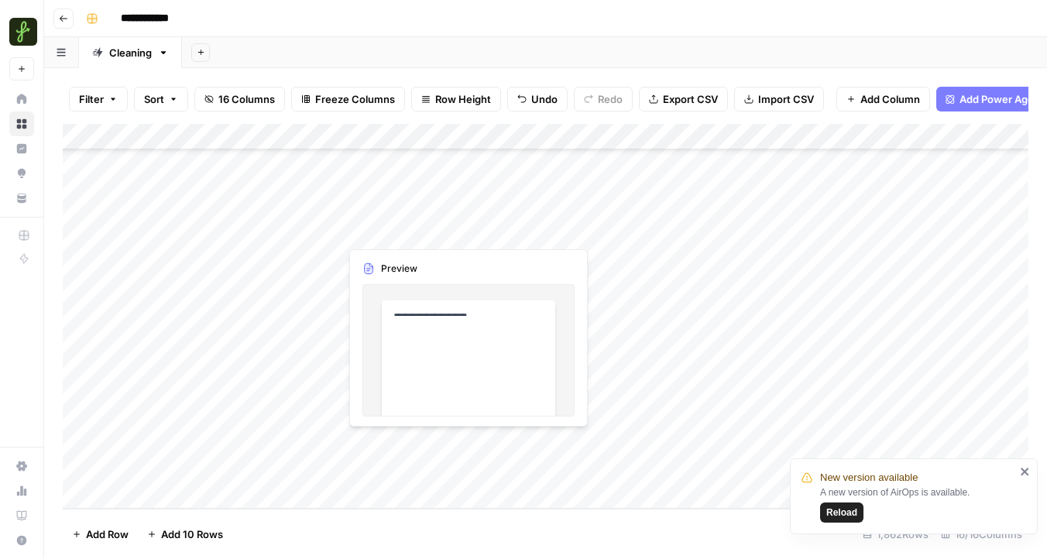
click at [471, 440] on div "Add Column" at bounding box center [545, 316] width 965 height 385
click at [493, 470] on div "Add Column" at bounding box center [545, 316] width 965 height 385
click at [620, 470] on div "Add Column" at bounding box center [545, 316] width 965 height 385
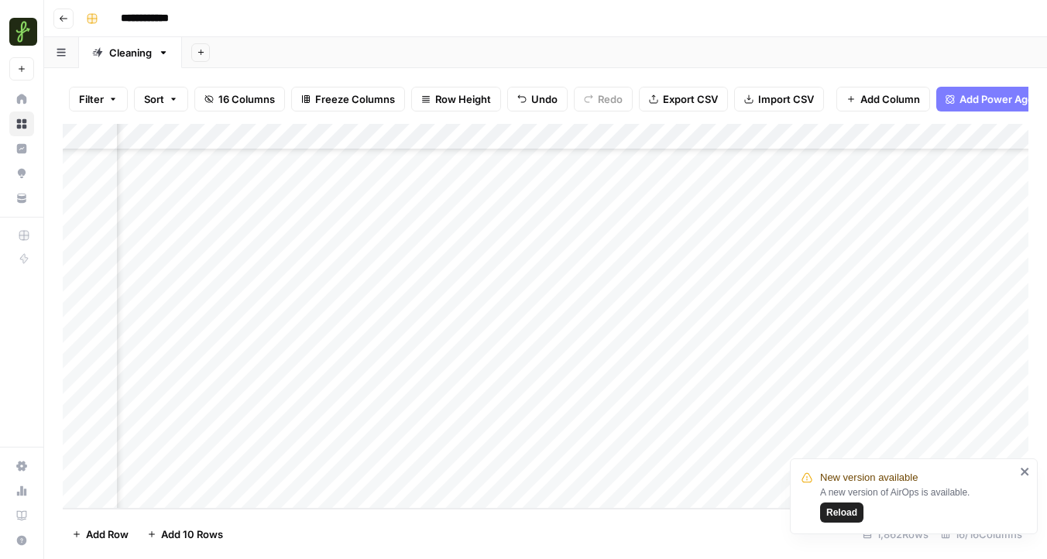
scroll to position [48674, 1714]
click at [663, 471] on div "Add Column" at bounding box center [545, 316] width 965 height 385
click at [728, 472] on div "Add Column" at bounding box center [545, 316] width 965 height 385
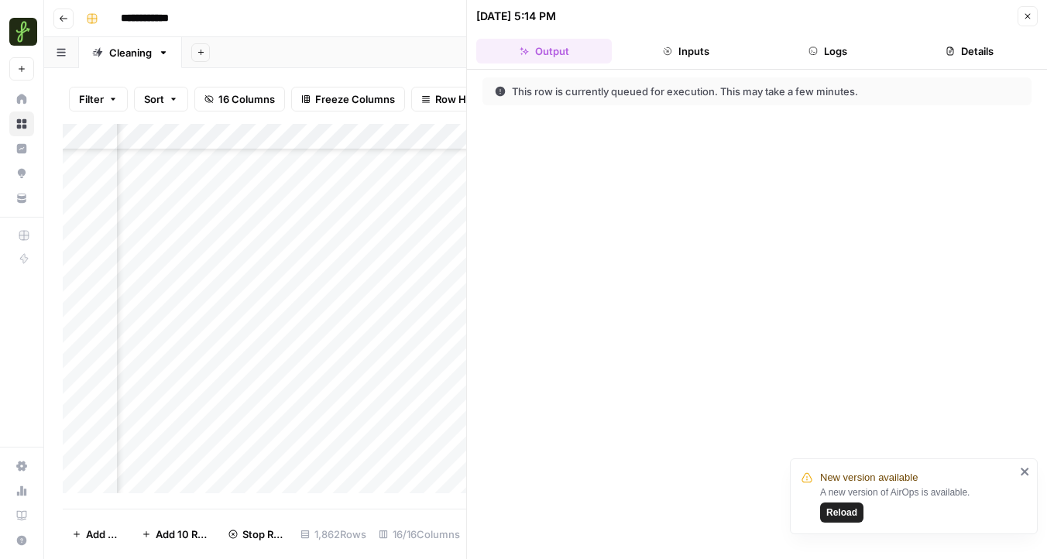
click at [1026, 16] on icon "button" at bounding box center [1027, 16] width 9 height 9
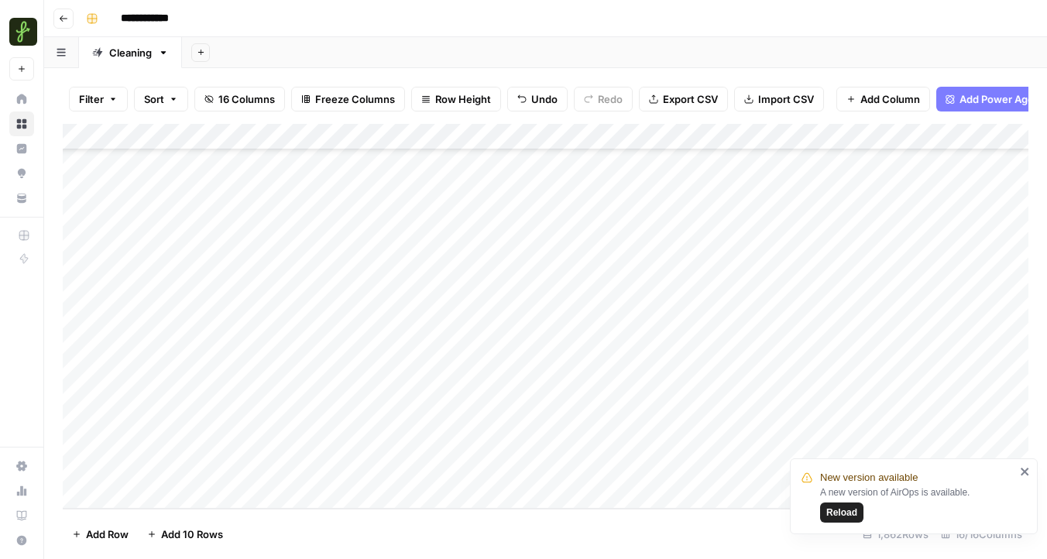
scroll to position [48674, 0]
click at [216, 493] on div "Add Column" at bounding box center [545, 316] width 965 height 385
click at [204, 463] on textarea at bounding box center [240, 471] width 248 height 22
type textarea "********"
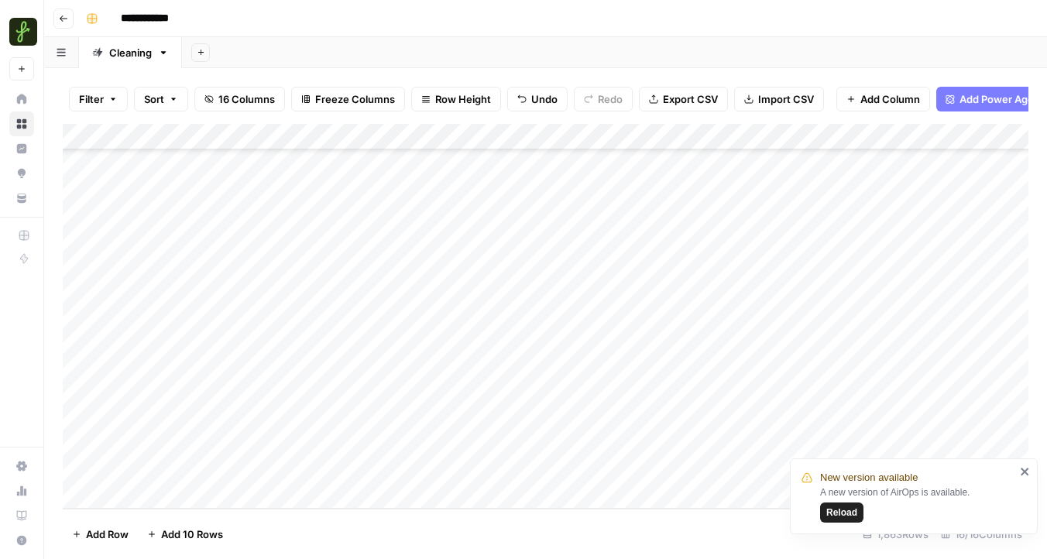
click at [419, 468] on div "Add Column" at bounding box center [545, 316] width 965 height 385
click at [608, 475] on div "Add Column" at bounding box center [545, 316] width 965 height 385
type input "18"
click at [1023, 472] on icon "close" at bounding box center [1024, 472] width 8 height 8
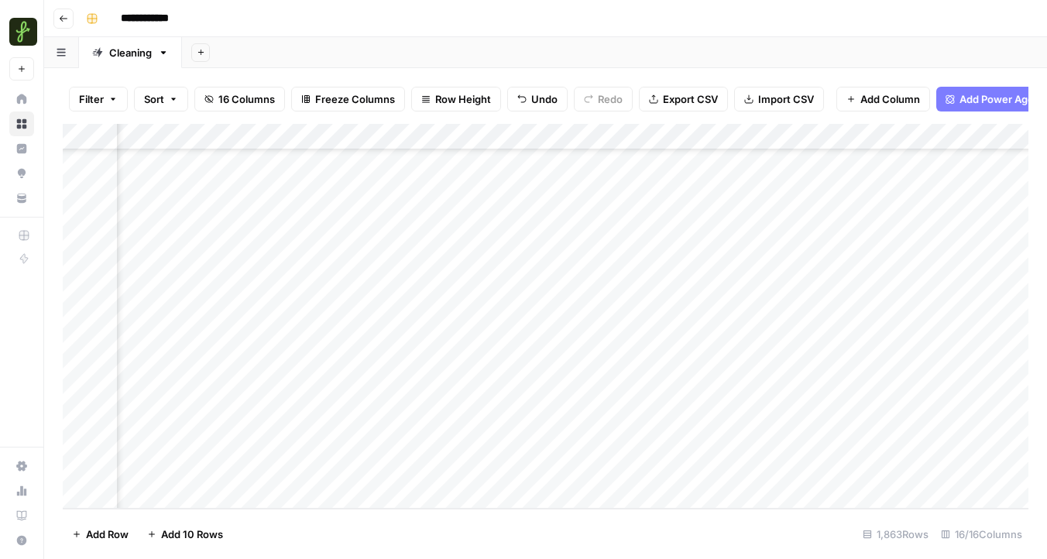
click at [621, 471] on div "Add Column" at bounding box center [545, 316] width 965 height 385
click at [495, 466] on div "Add Column" at bounding box center [545, 316] width 965 height 385
click at [808, 466] on div "Add Column" at bounding box center [545, 316] width 965 height 385
click at [199, 489] on div "Add Column" at bounding box center [545, 316] width 965 height 385
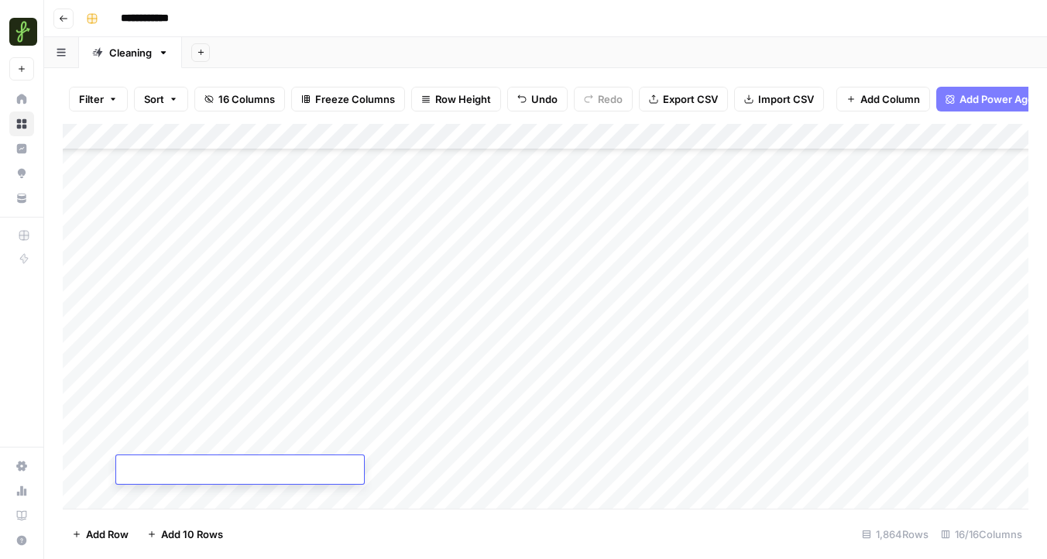
scroll to position [48726, 0]
click at [380, 471] on div "Add Column" at bounding box center [545, 316] width 965 height 385
click at [234, 467] on div "Add Column" at bounding box center [545, 316] width 965 height 385
type textarea "********"
click at [594, 475] on div "Add Column" at bounding box center [545, 316] width 965 height 385
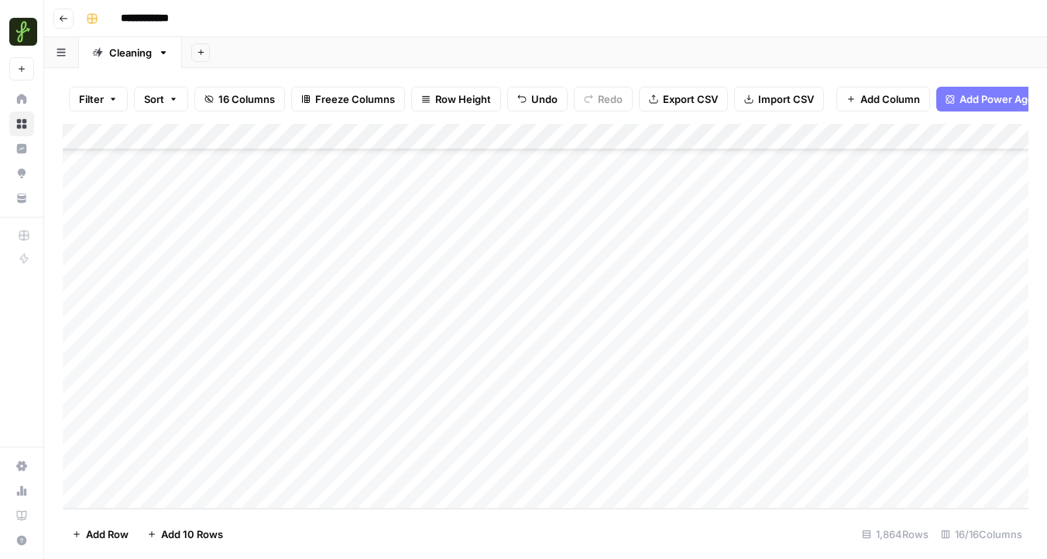
click at [900, 439] on div "Add Column" at bounding box center [545, 316] width 965 height 385
click at [841, 442] on div "Add Column" at bounding box center [545, 316] width 965 height 385
click at [642, 464] on div "Add Column" at bounding box center [545, 316] width 965 height 385
click at [773, 468] on div "Add Column" at bounding box center [545, 316] width 965 height 385
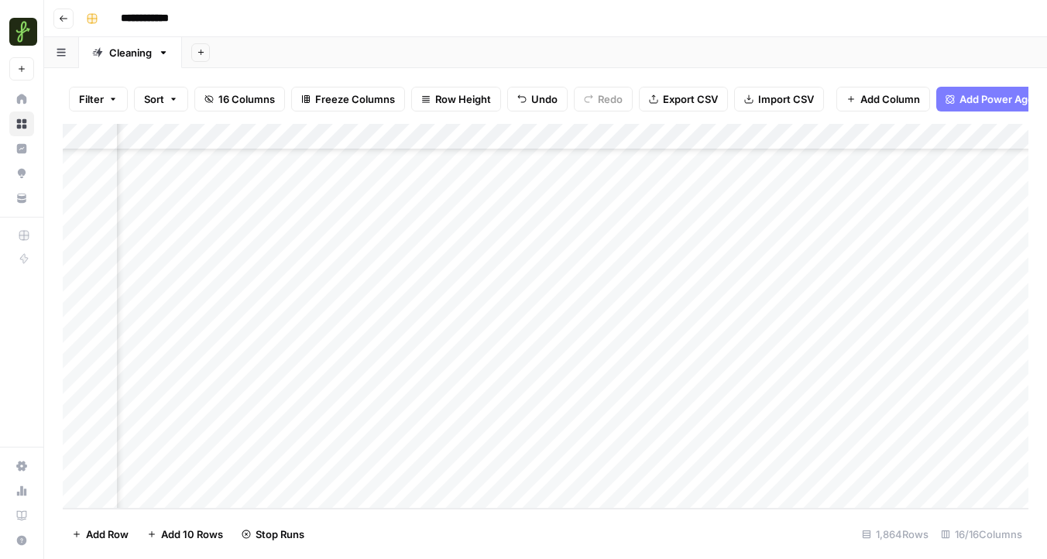
click at [707, 468] on div "Add Column" at bounding box center [545, 316] width 965 height 385
click at [564, 444] on div "Add Column" at bounding box center [545, 316] width 965 height 385
click at [694, 442] on div "Add Column" at bounding box center [545, 316] width 965 height 385
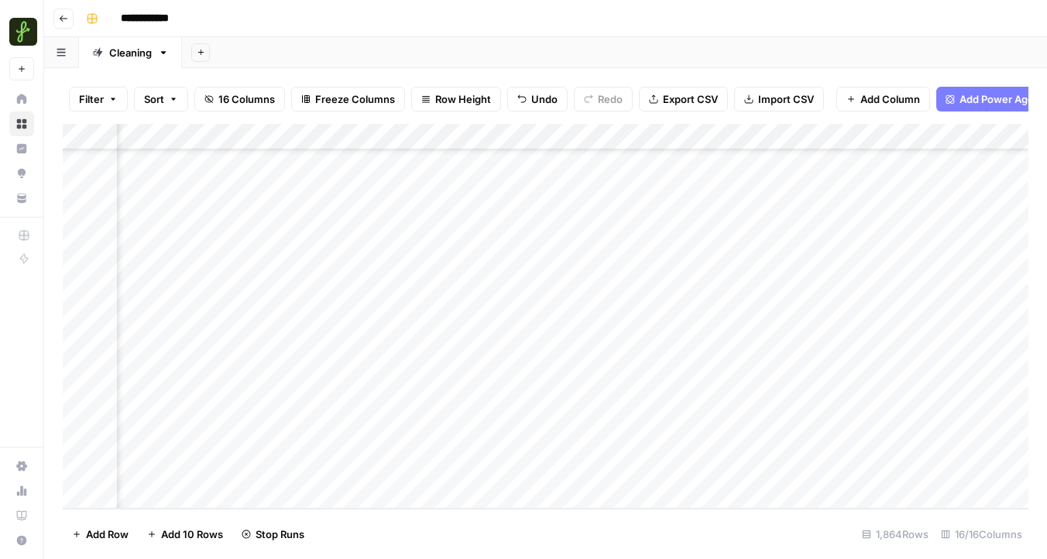
scroll to position [48726, 381]
